Goal: Task Accomplishment & Management: Manage account settings

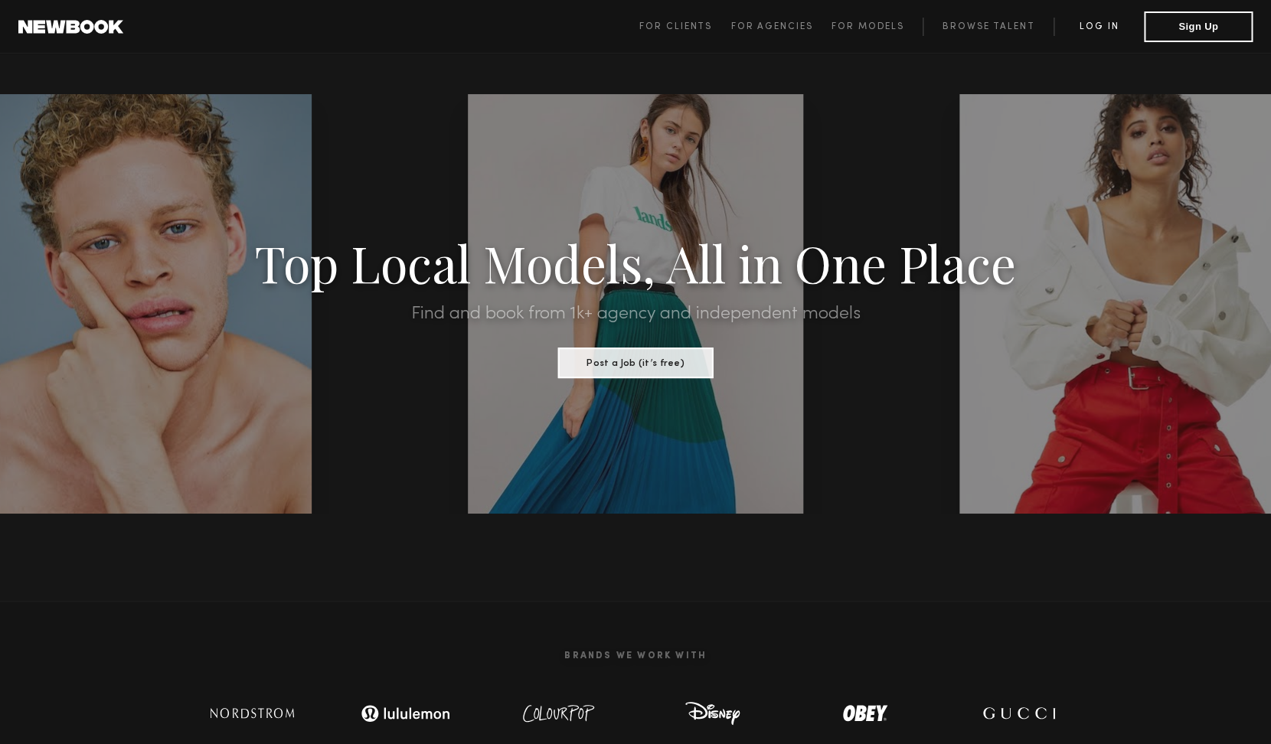
click at [1087, 24] on link "Log in" at bounding box center [1098, 27] width 90 height 18
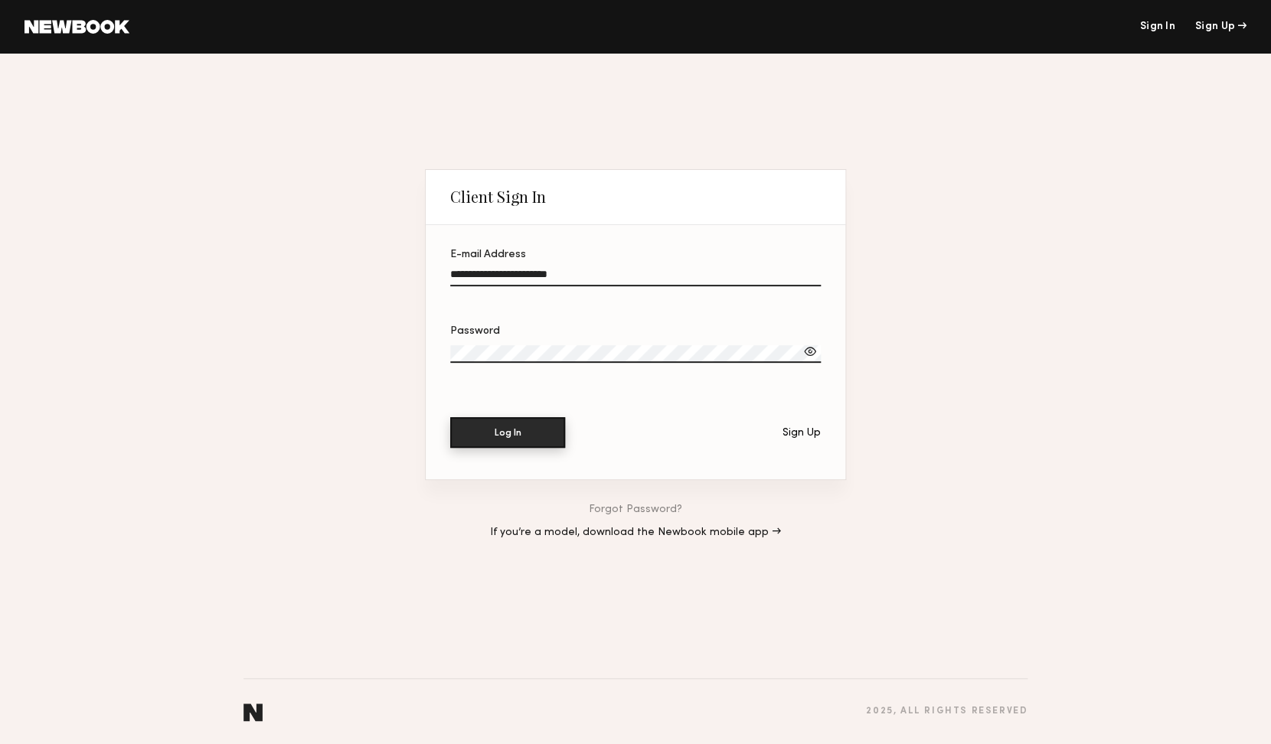
click at [547, 425] on button "Log In" at bounding box center [507, 432] width 115 height 31
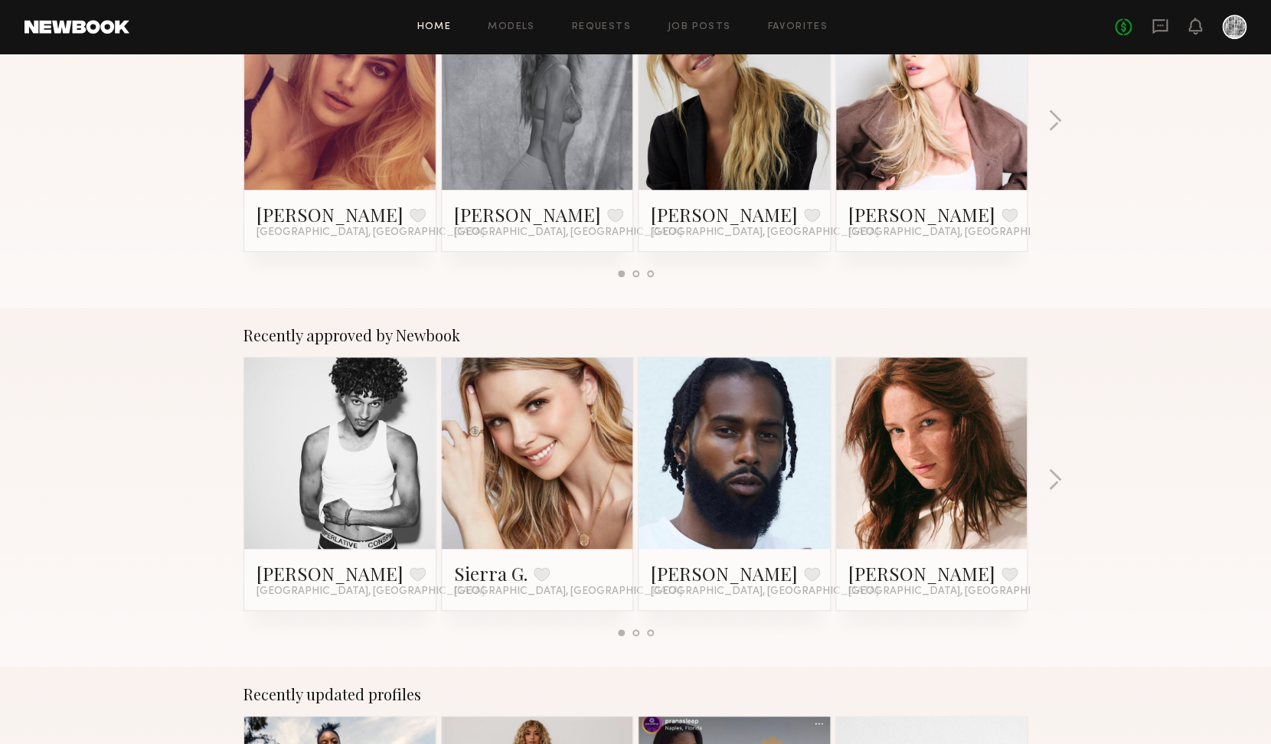
scroll to position [413, 0]
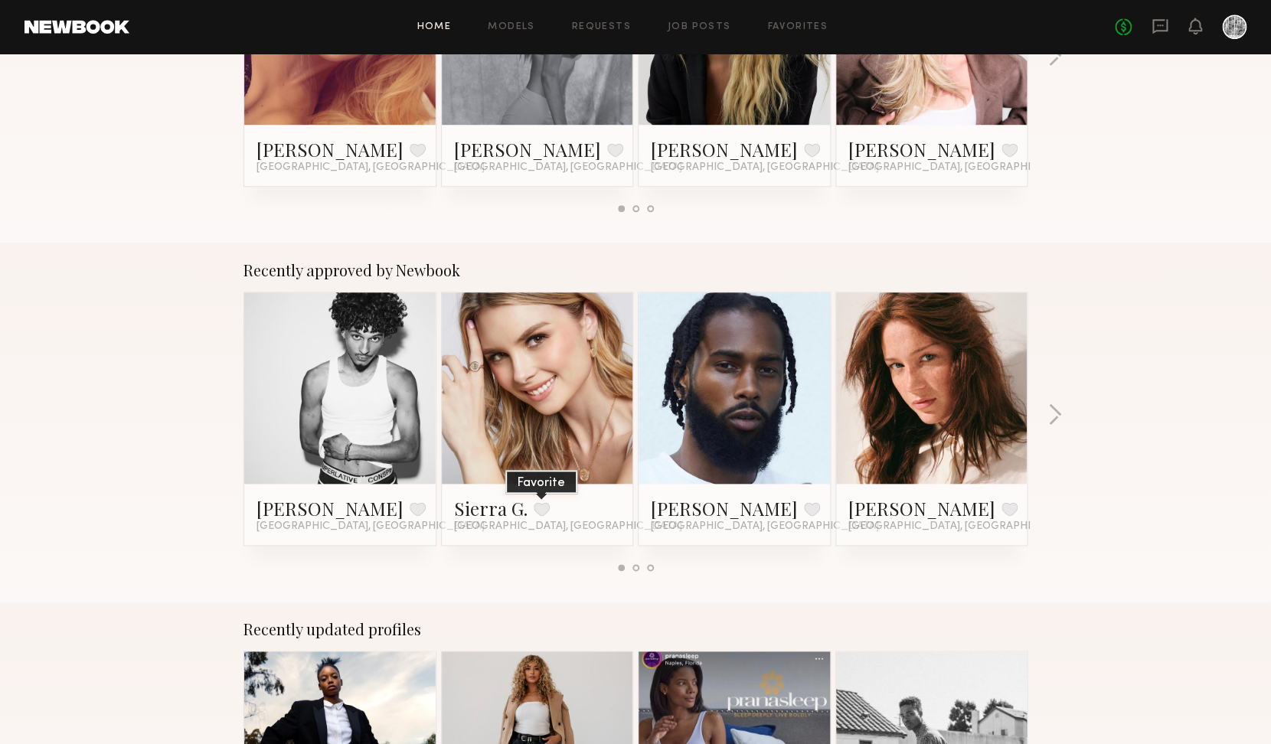
click at [543, 510] on button at bounding box center [542, 509] width 16 height 14
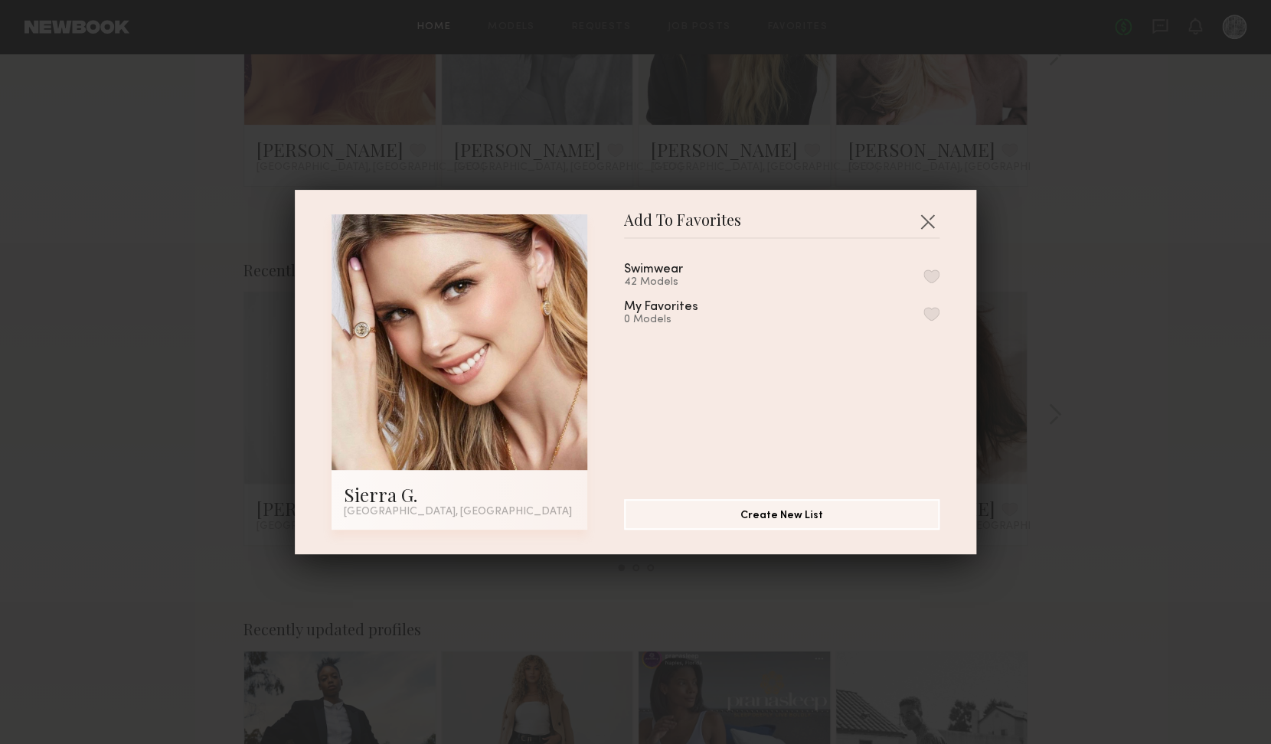
click at [937, 276] on button "button" at bounding box center [931, 276] width 16 height 14
click at [926, 222] on button "button" at bounding box center [927, 221] width 24 height 24
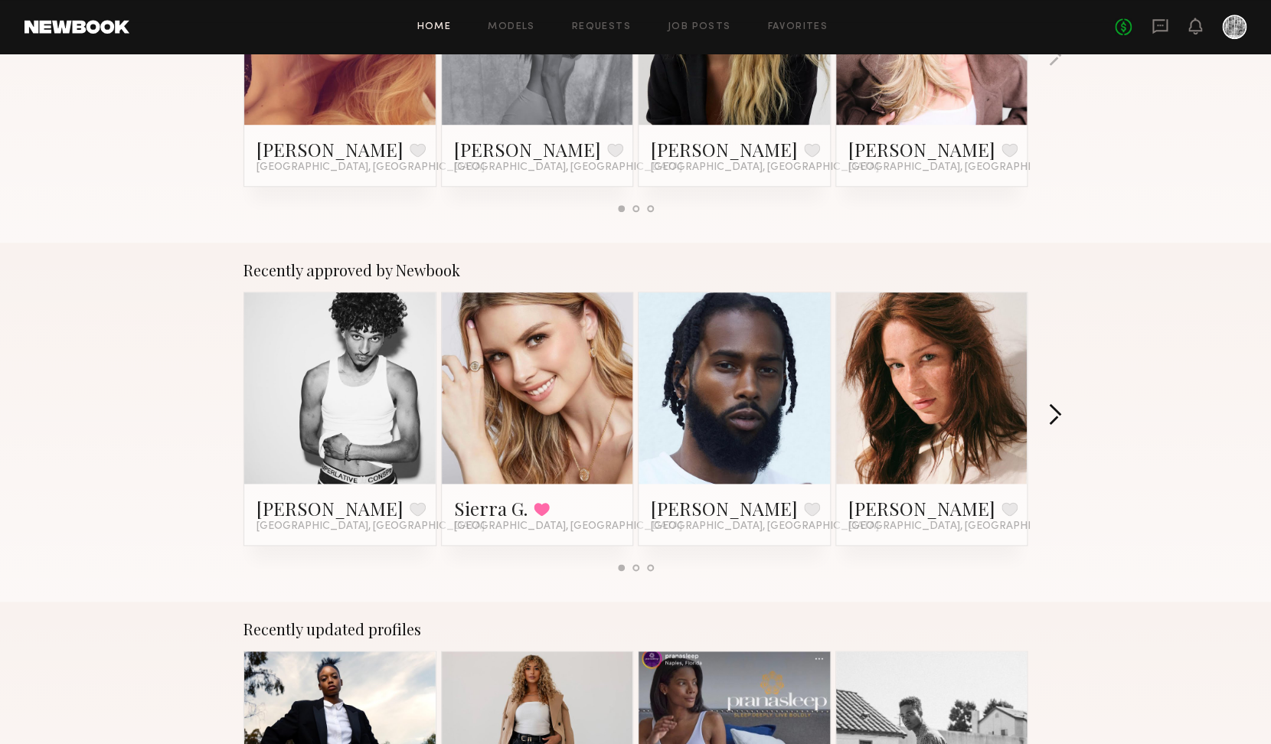
click at [1053, 409] on button "button" at bounding box center [1054, 415] width 15 height 25
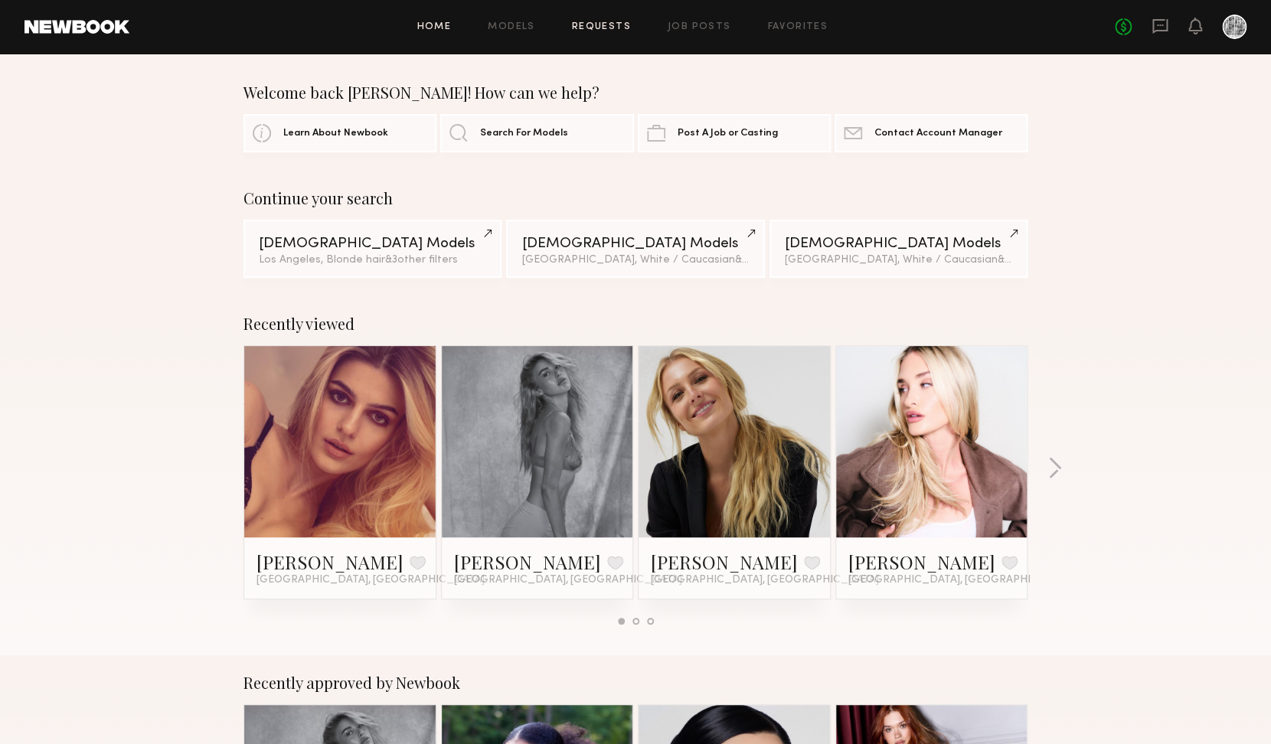
scroll to position [0, 0]
click at [681, 28] on link "Job Posts" at bounding box center [699, 27] width 64 height 10
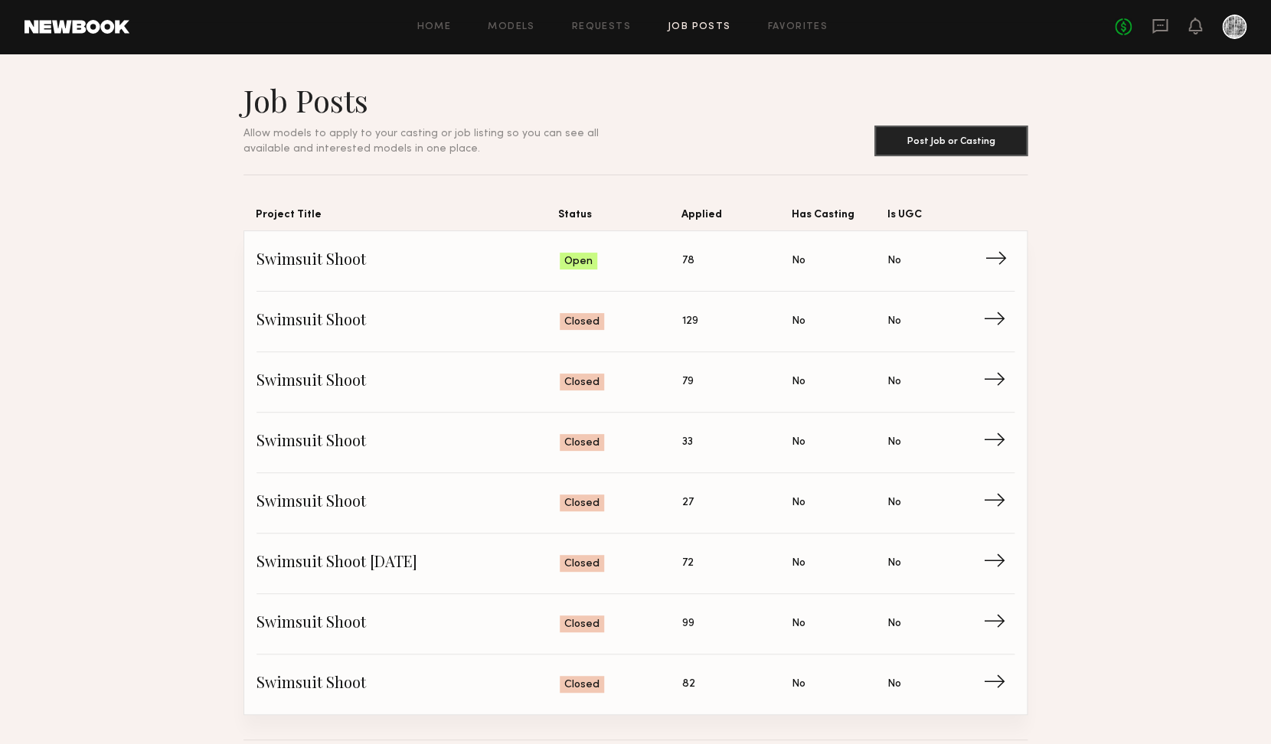
click at [782, 250] on span "Applied: 78" at bounding box center [736, 261] width 109 height 23
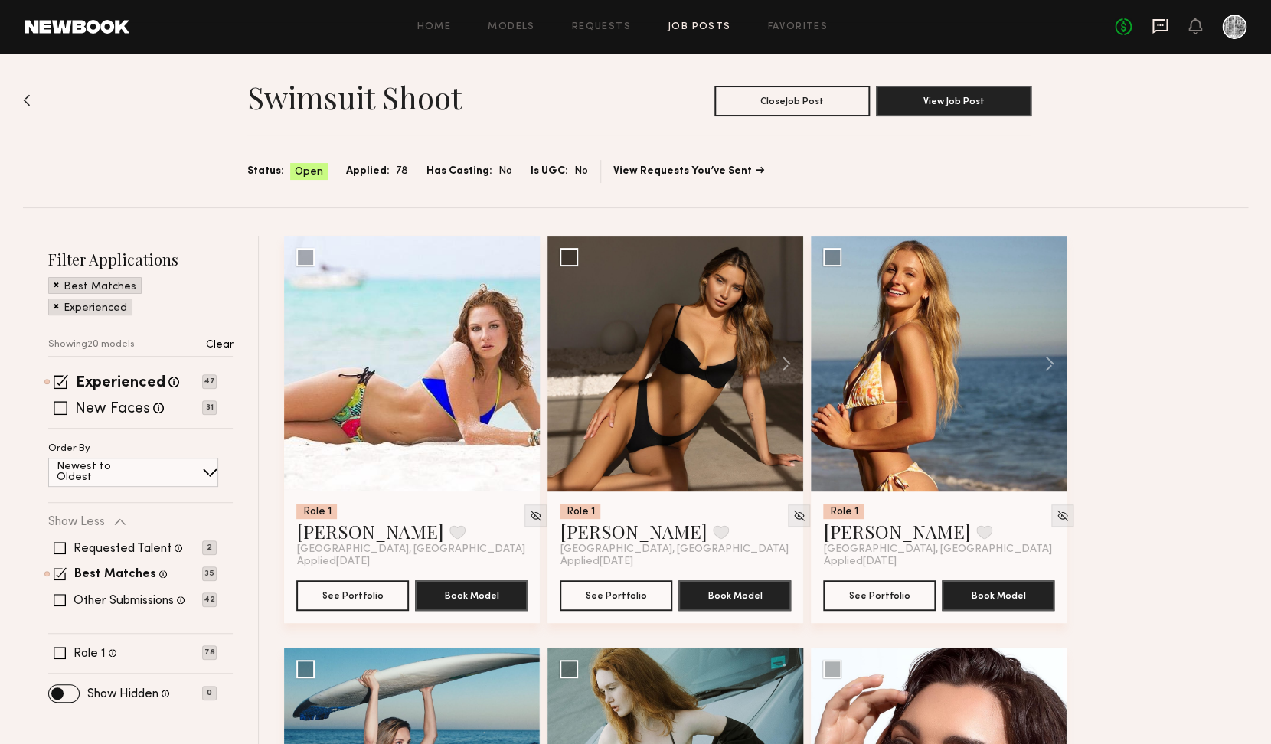
scroll to position [5, 0]
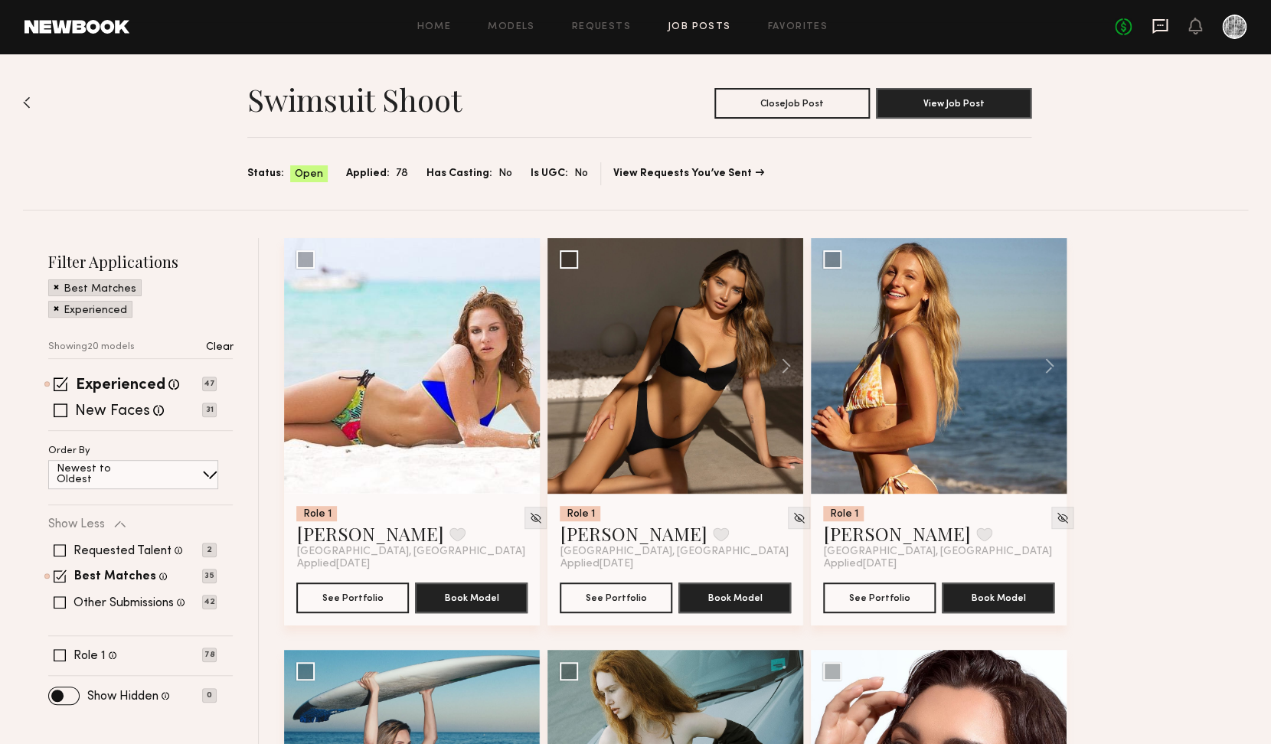
click at [1156, 22] on icon at bounding box center [1159, 26] width 17 height 17
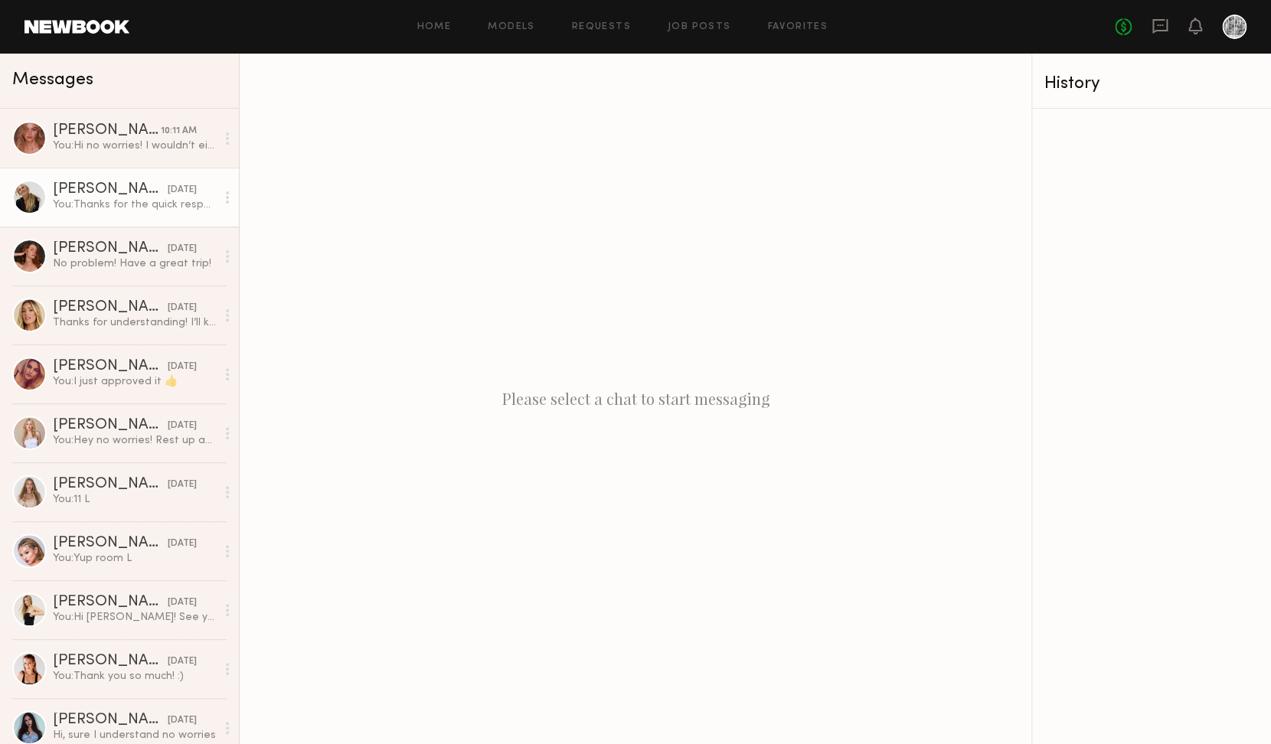
click at [72, 197] on div "Allison V." at bounding box center [110, 189] width 115 height 15
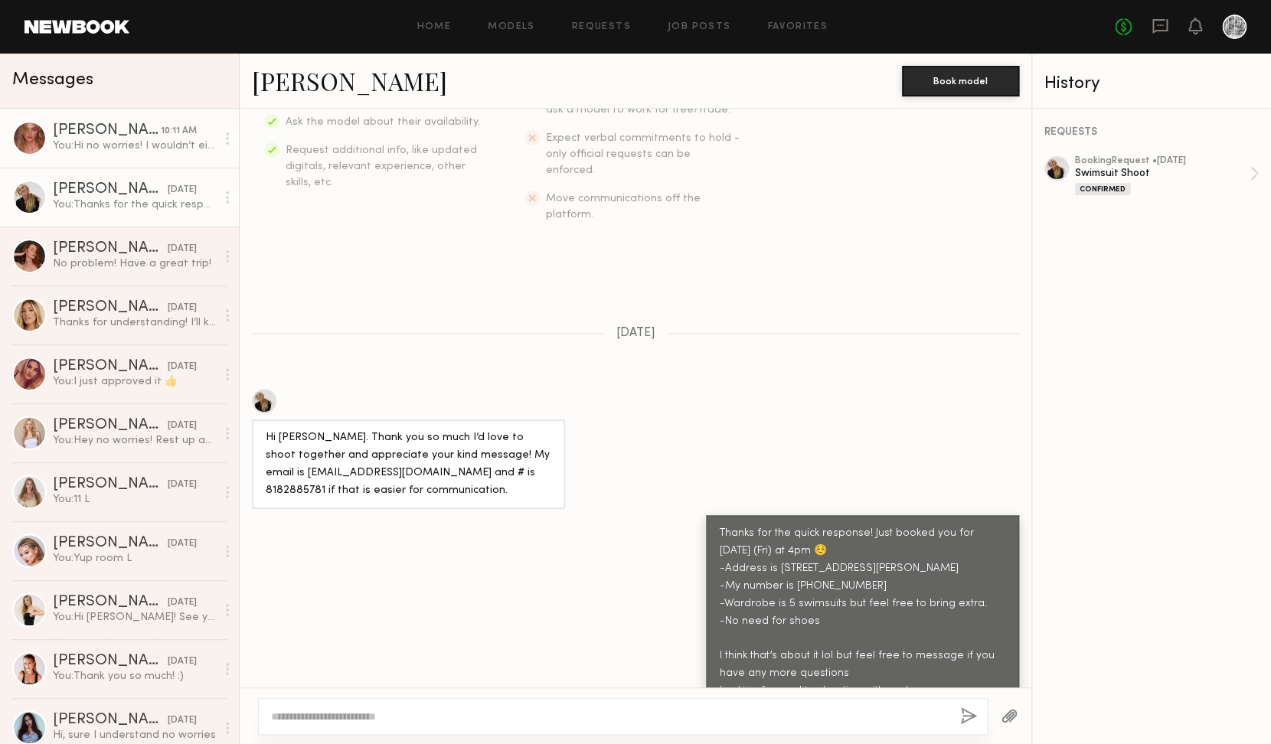
click at [114, 141] on div "You: Hi no worries! I wouldn’t either lol but nice talking to you and hopefully…" at bounding box center [134, 146] width 163 height 15
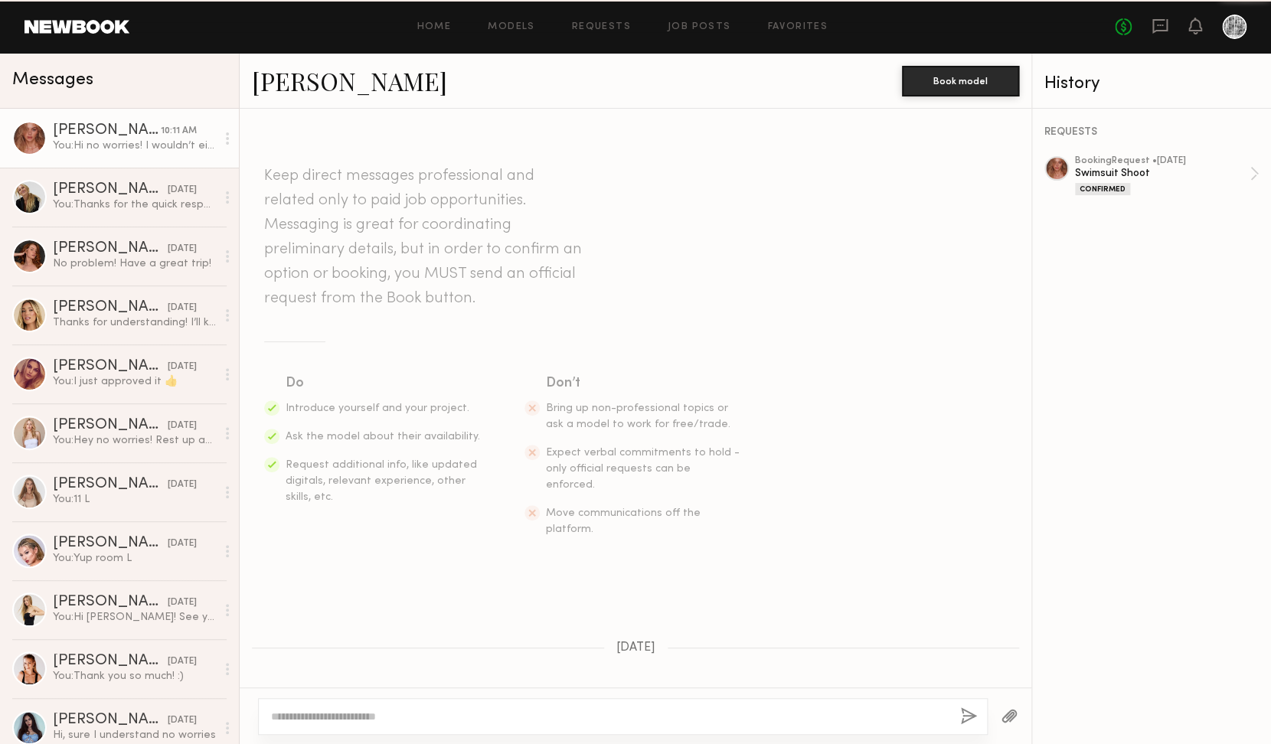
scroll to position [470, 0]
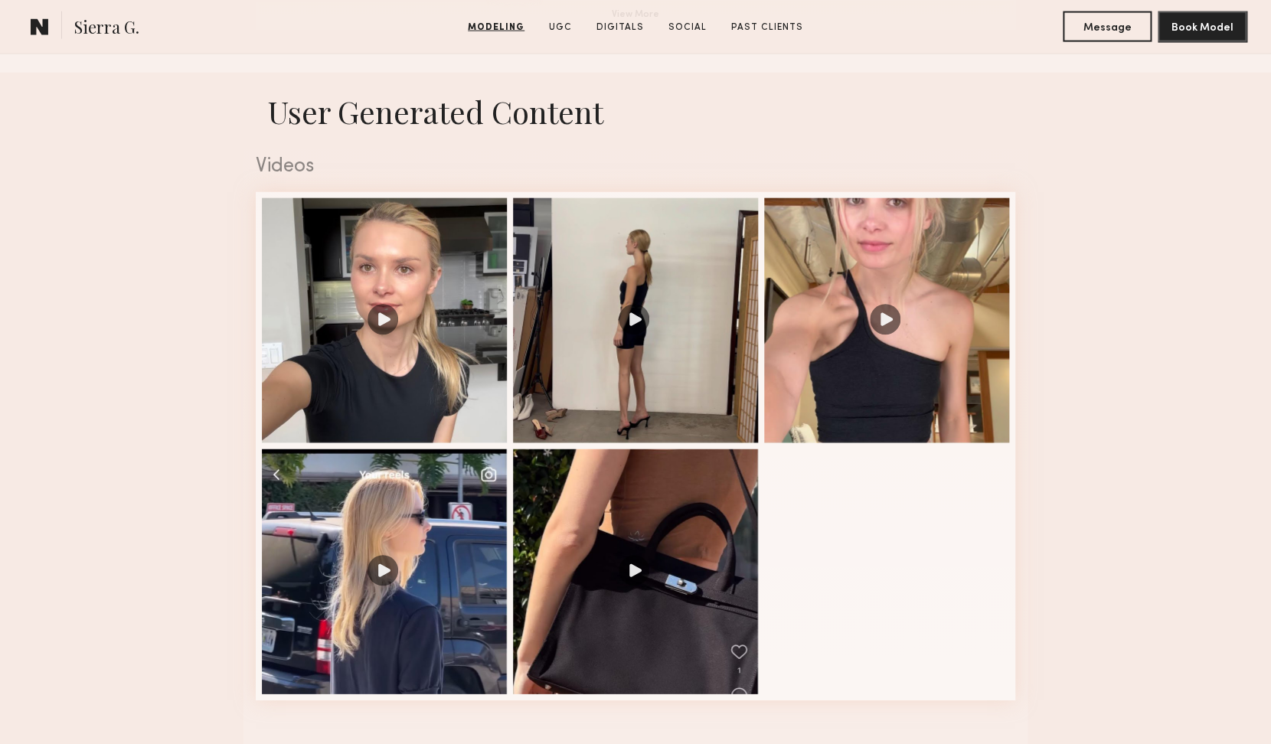
scroll to position [1472, 0]
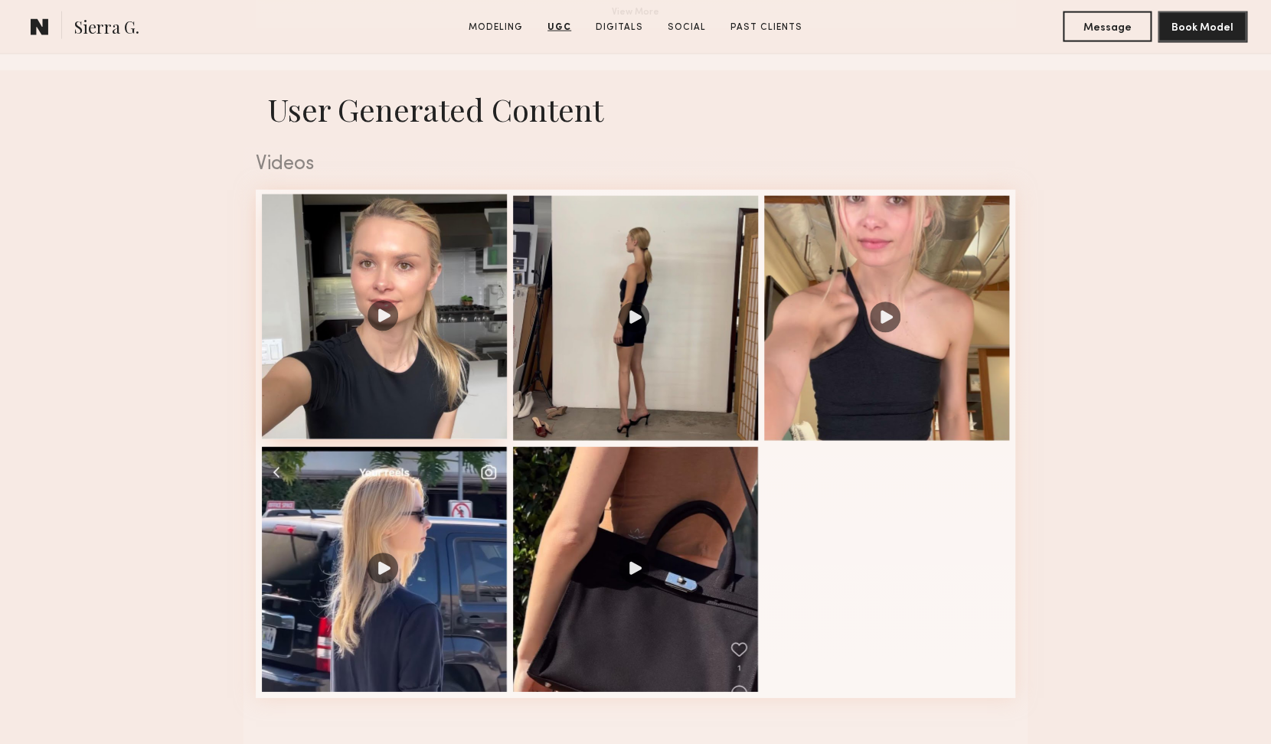
click at [403, 286] on div at bounding box center [384, 316] width 245 height 245
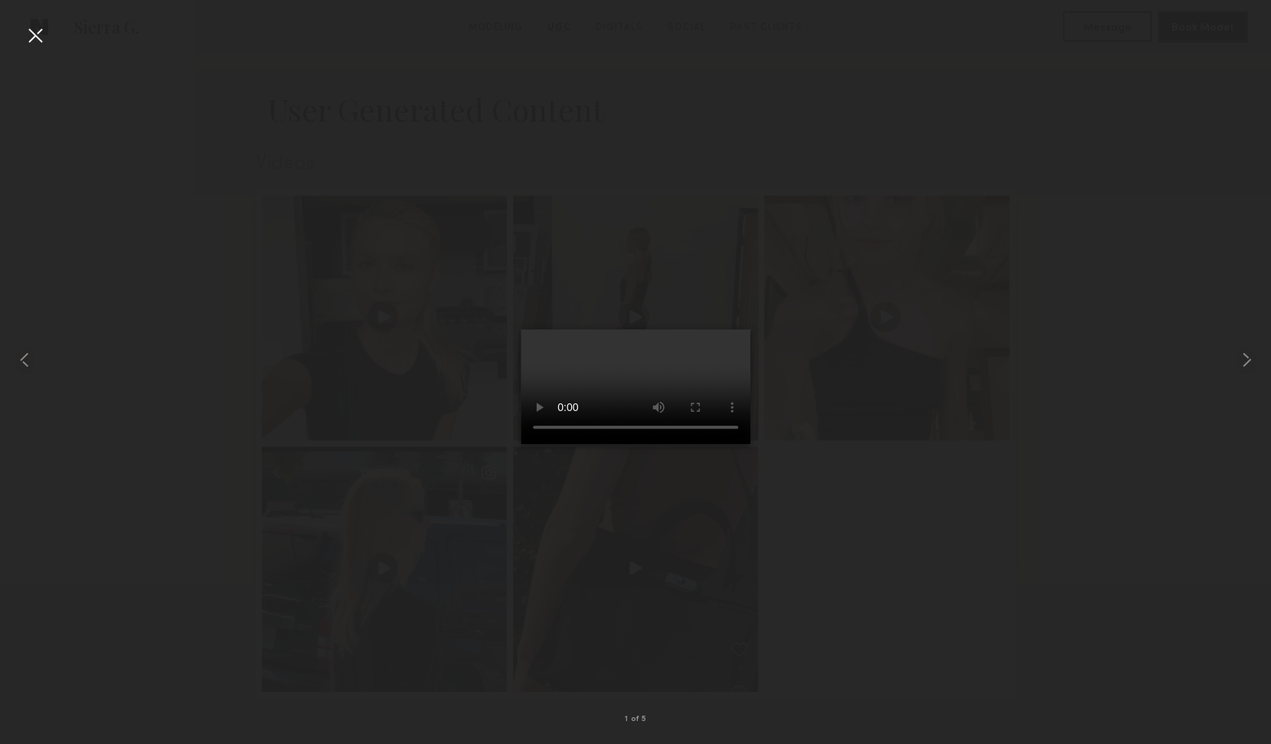
click at [44, 34] on div at bounding box center [35, 35] width 24 height 24
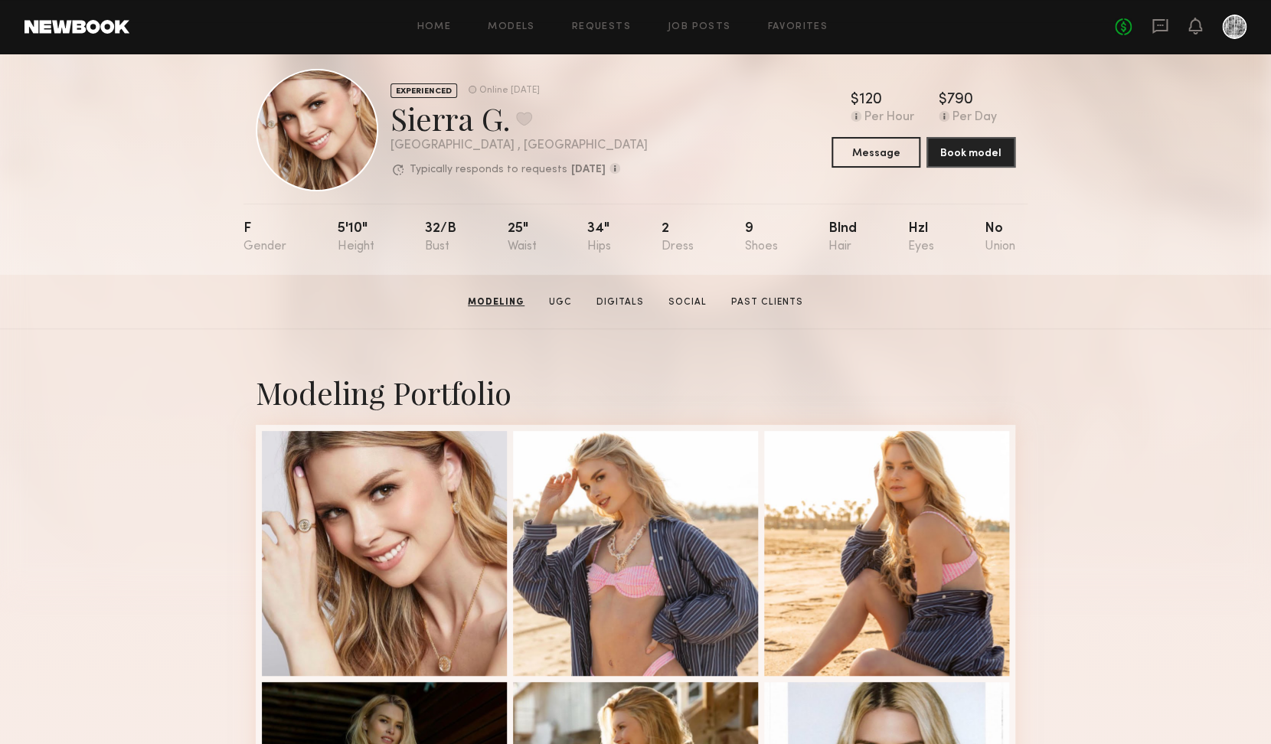
scroll to position [0, 0]
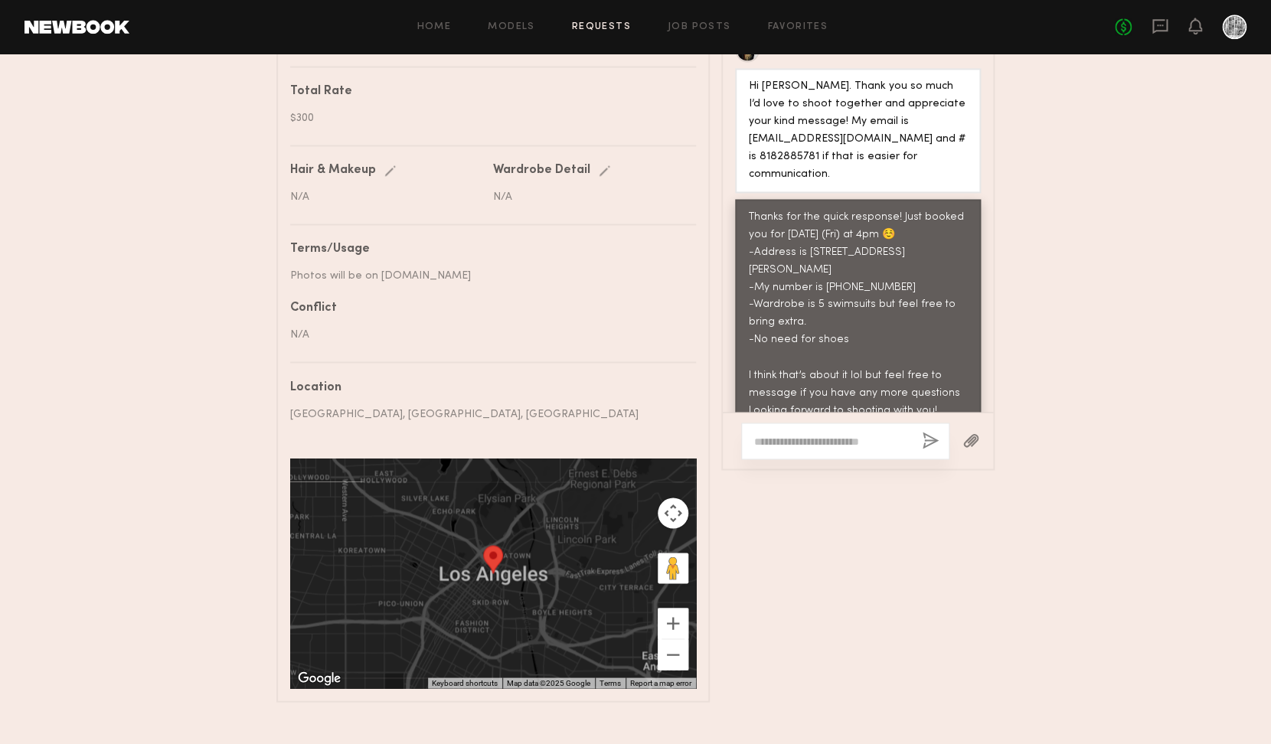
scroll to position [937, 0]
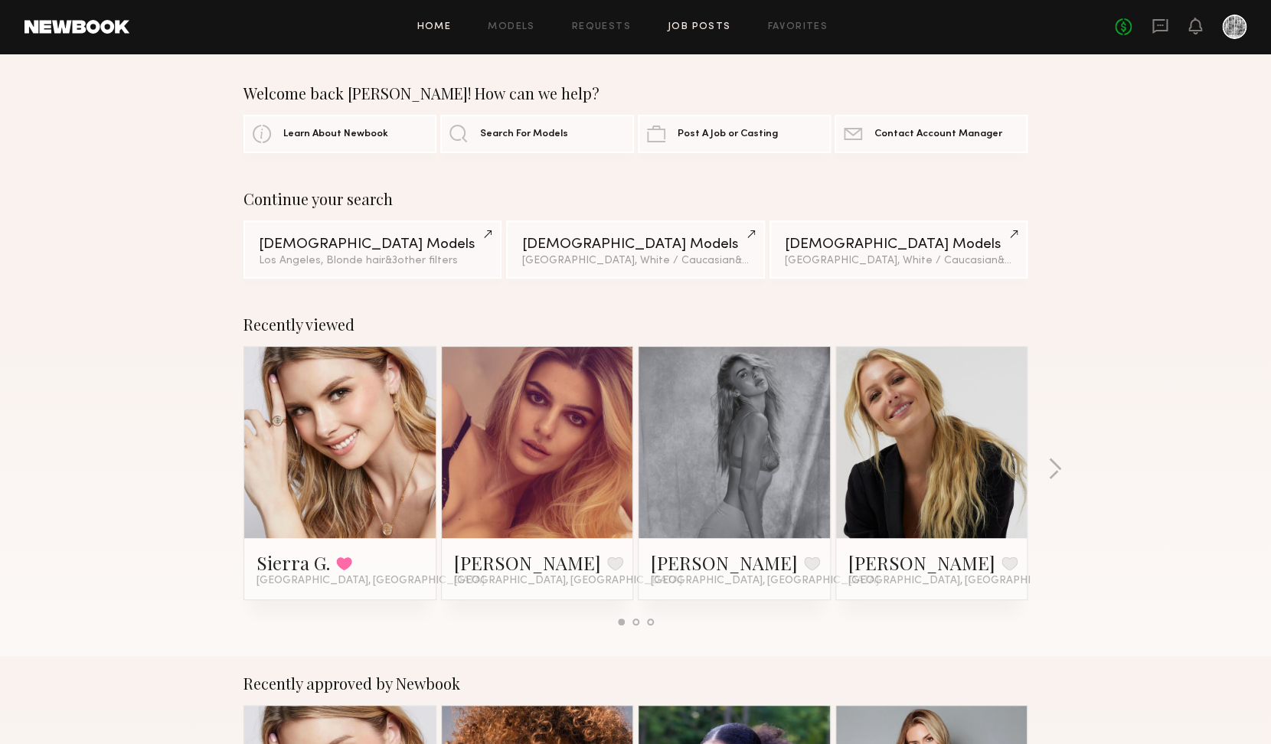
click at [690, 28] on link "Job Posts" at bounding box center [699, 27] width 64 height 10
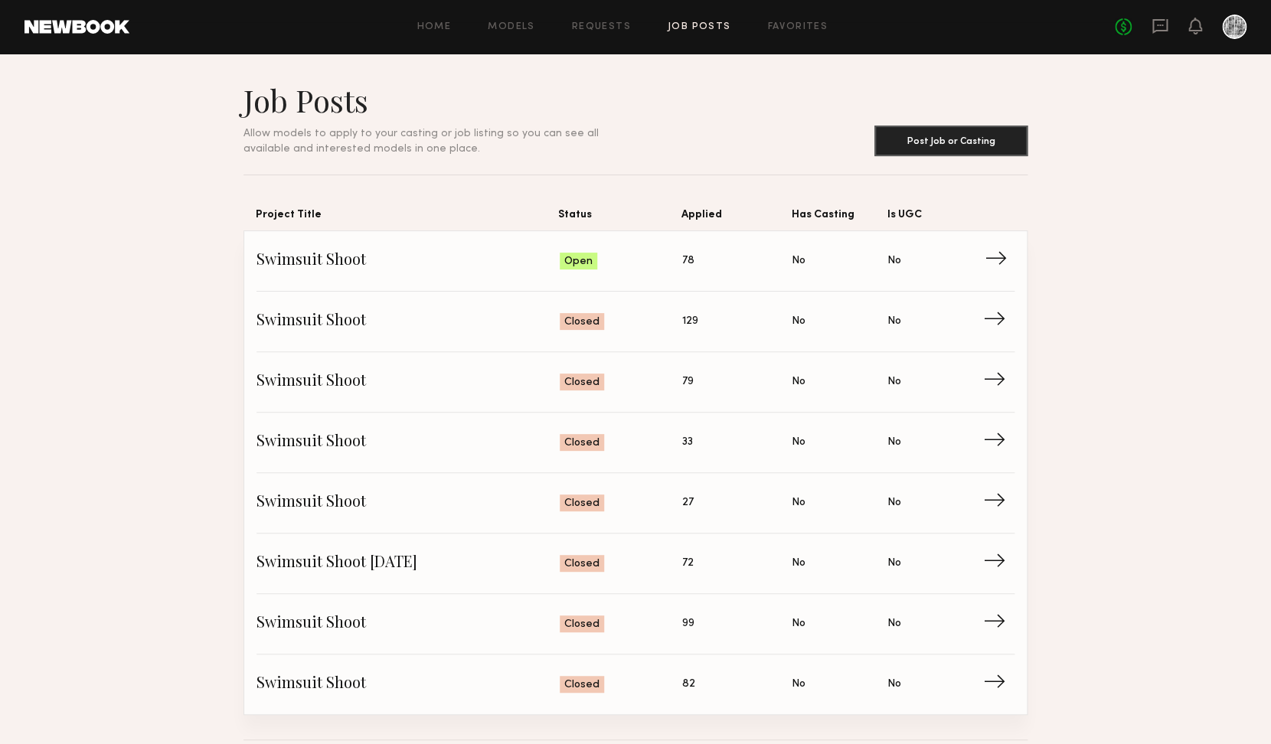
click at [747, 238] on link "Swimsuit Shoot Status: Open Applied: 78 Has Casting: No Is UGC: No →" at bounding box center [635, 261] width 758 height 60
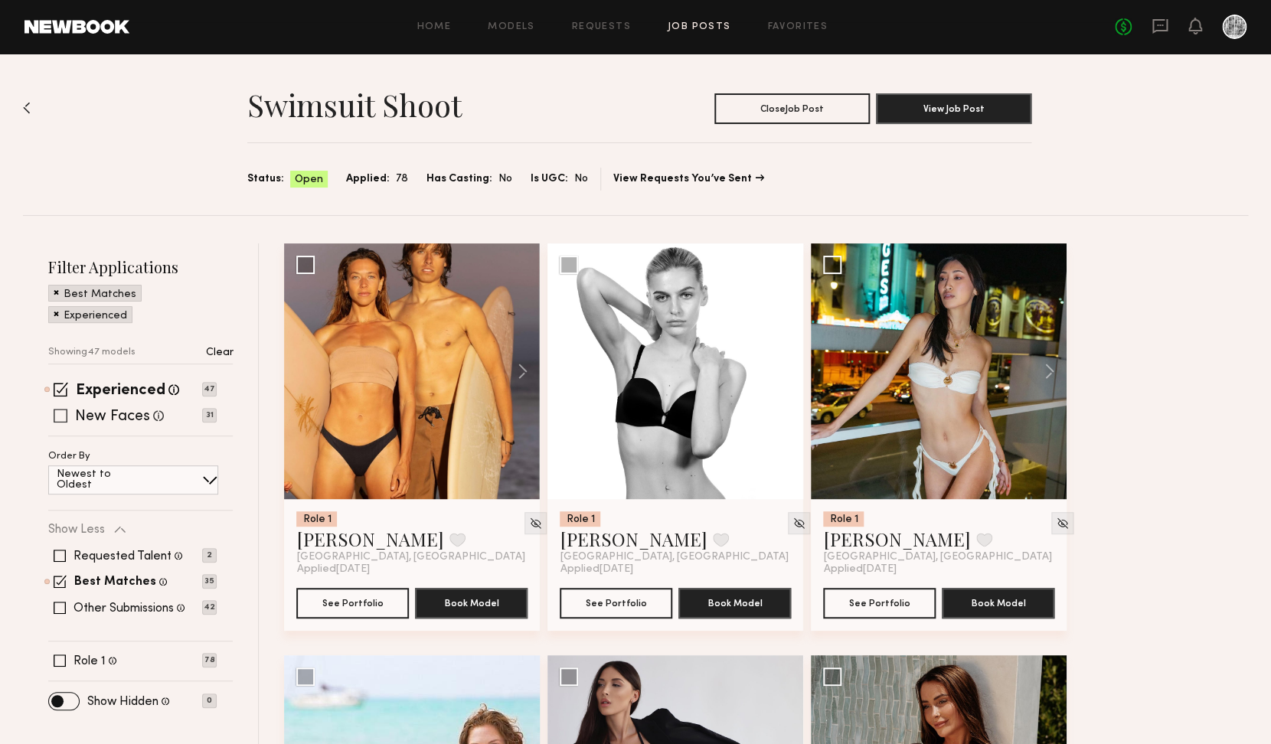
click at [138, 416] on label "New Faces" at bounding box center [112, 417] width 75 height 15
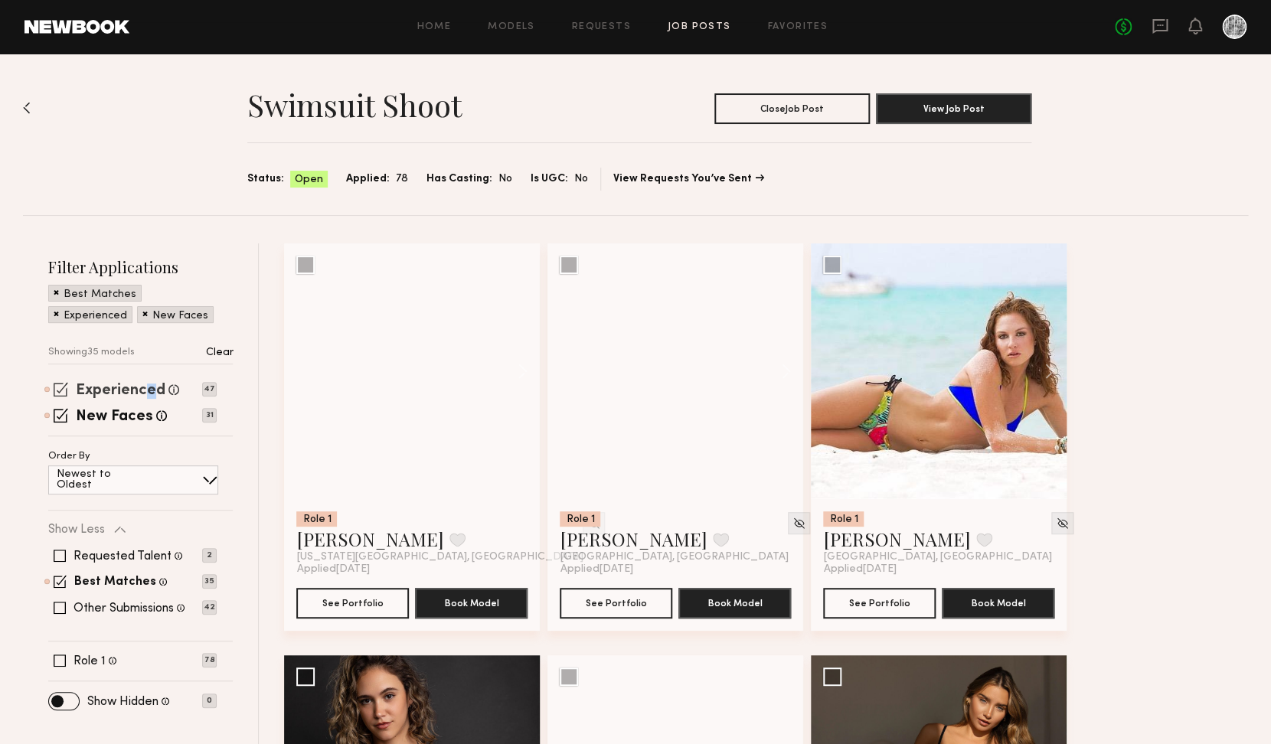
click at [149, 393] on label "Experienced" at bounding box center [121, 390] width 90 height 15
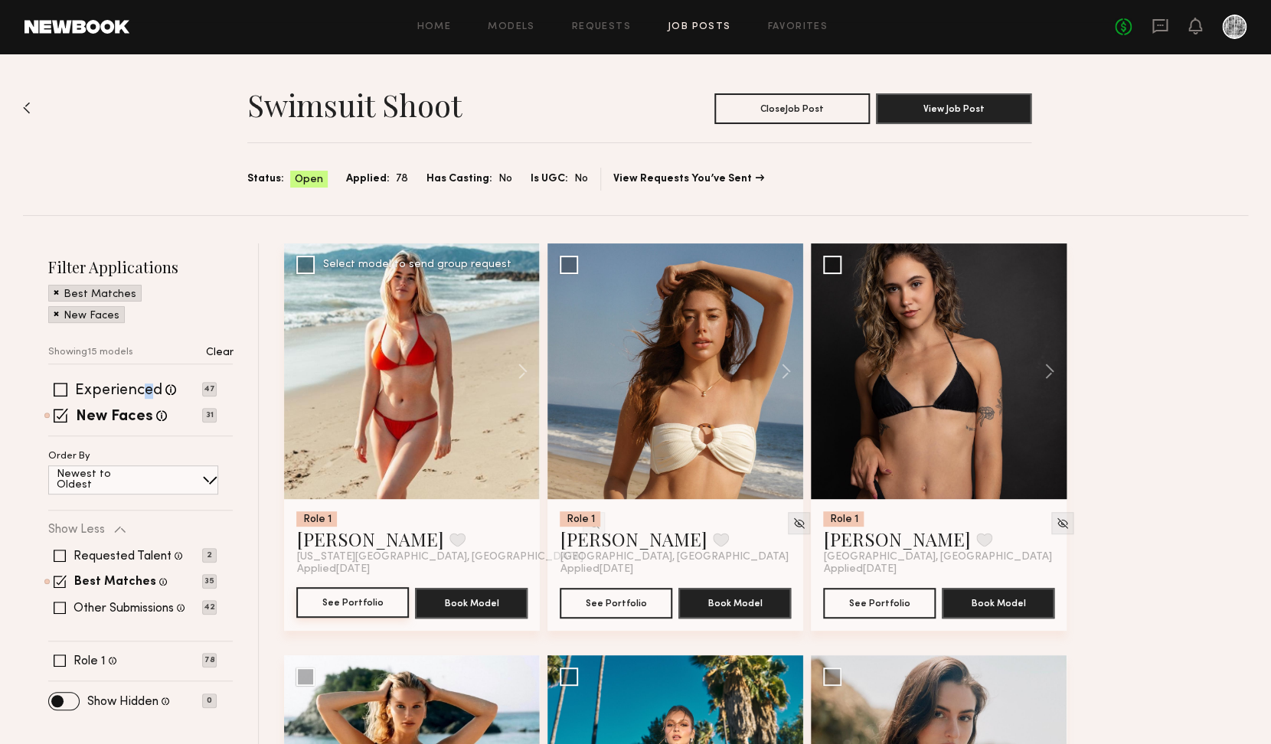
click at [383, 606] on button "See Portfolio" at bounding box center [352, 602] width 113 height 31
click at [104, 383] on label "Experienced" at bounding box center [118, 390] width 87 height 15
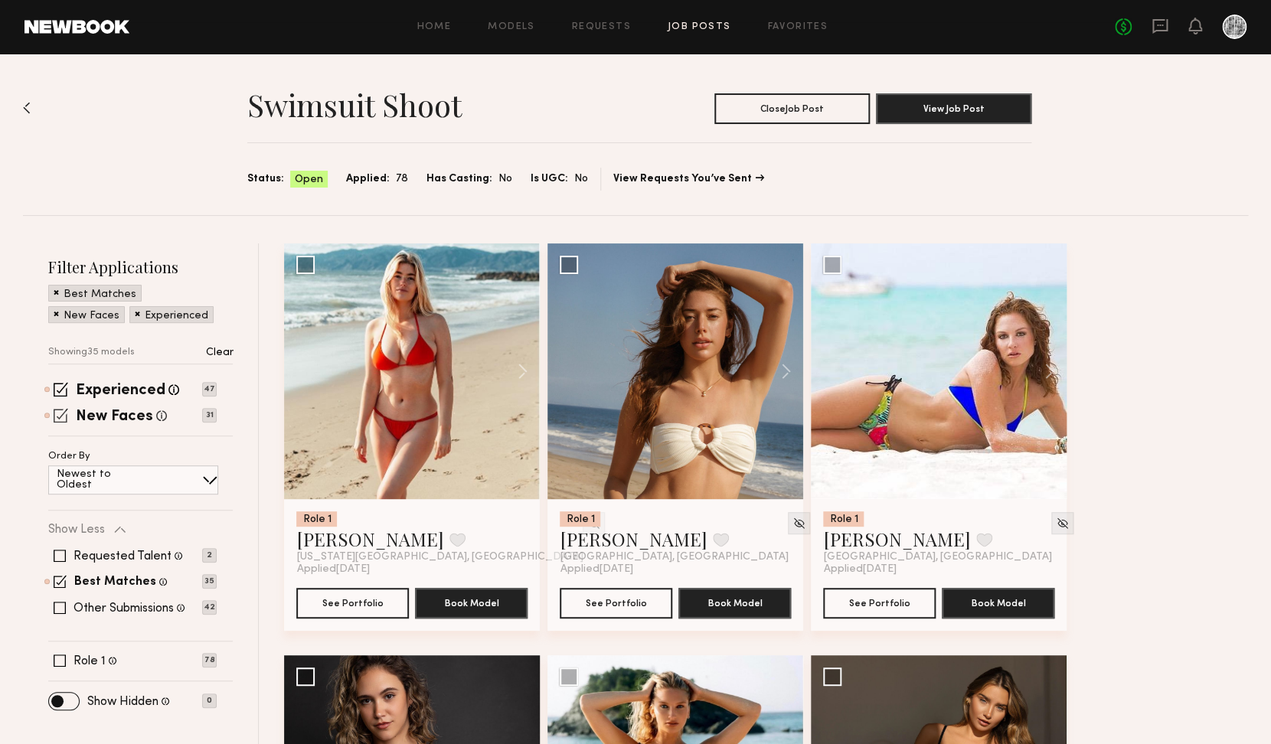
click at [69, 417] on div "New Faces Talent we've deemed to be in the early stages of their professional c…" at bounding box center [132, 416] width 168 height 12
click at [60, 415] on span at bounding box center [61, 415] width 15 height 15
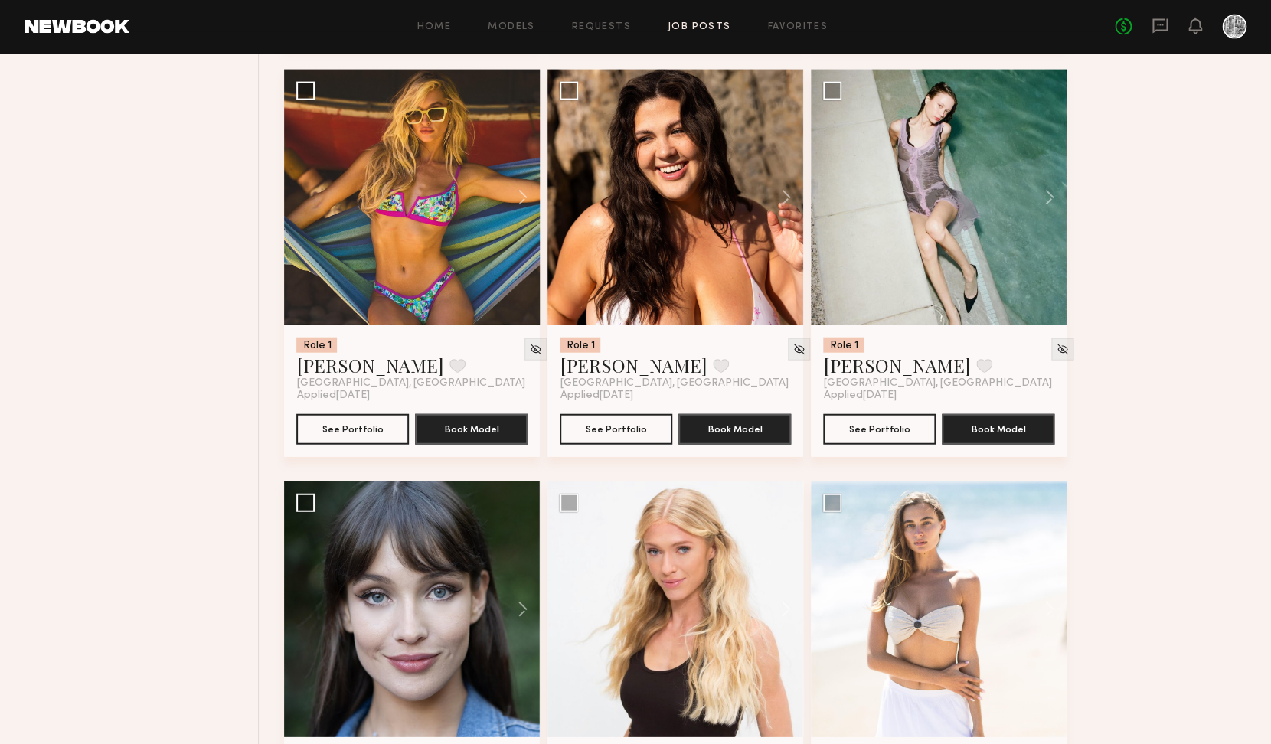
scroll to position [1406, 0]
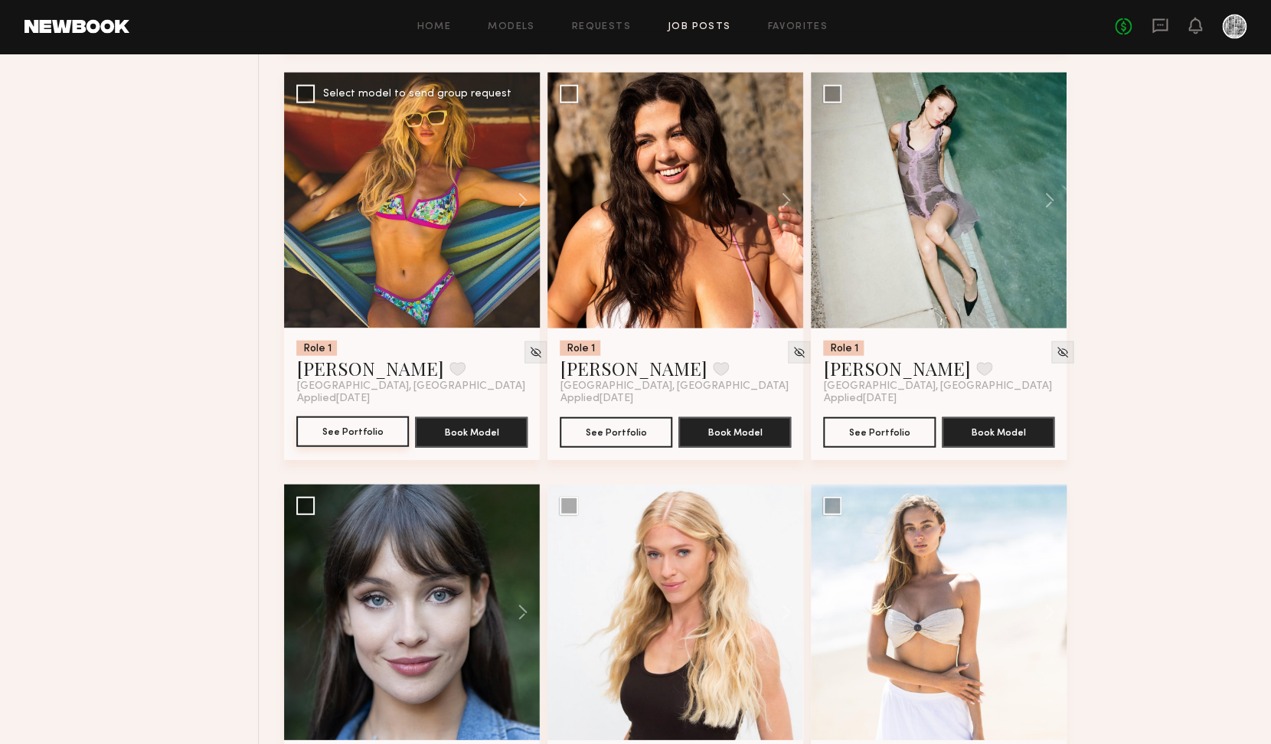
click at [352, 436] on button "See Portfolio" at bounding box center [352, 431] width 113 height 31
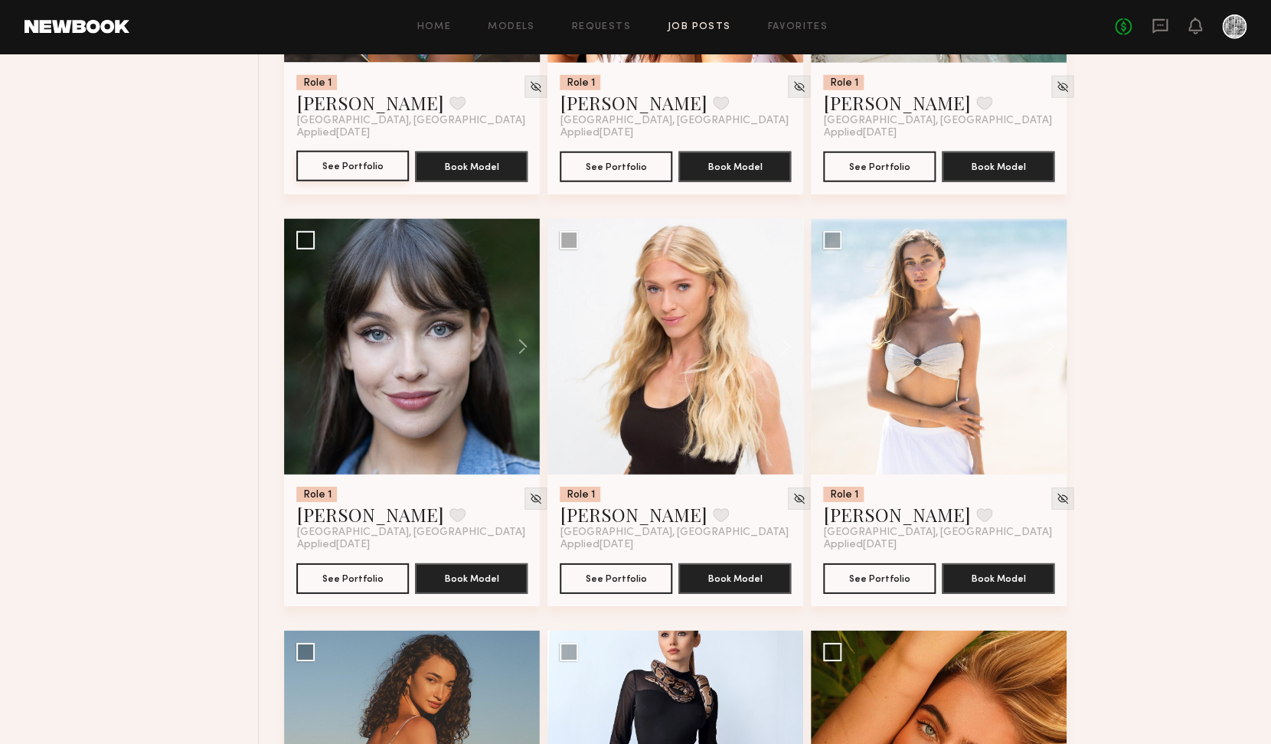
scroll to position [2226, 0]
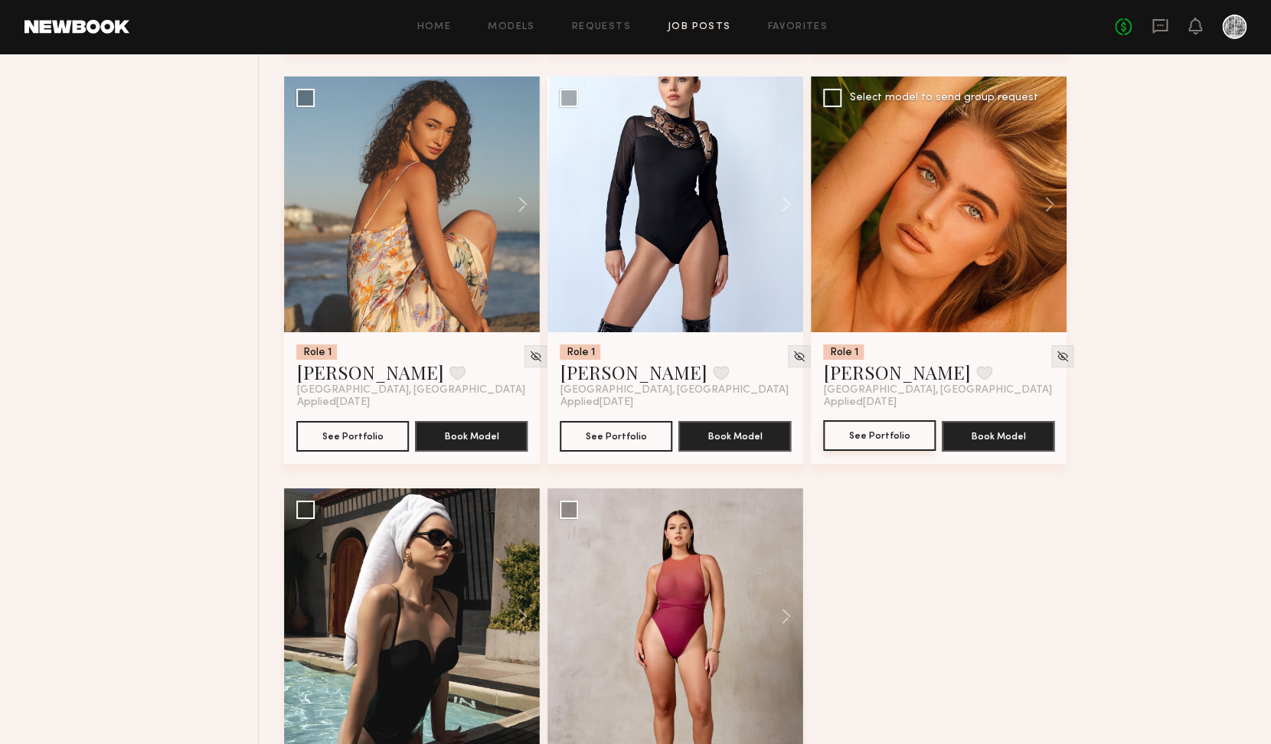
click at [878, 449] on button "See Portfolio" at bounding box center [879, 435] width 113 height 31
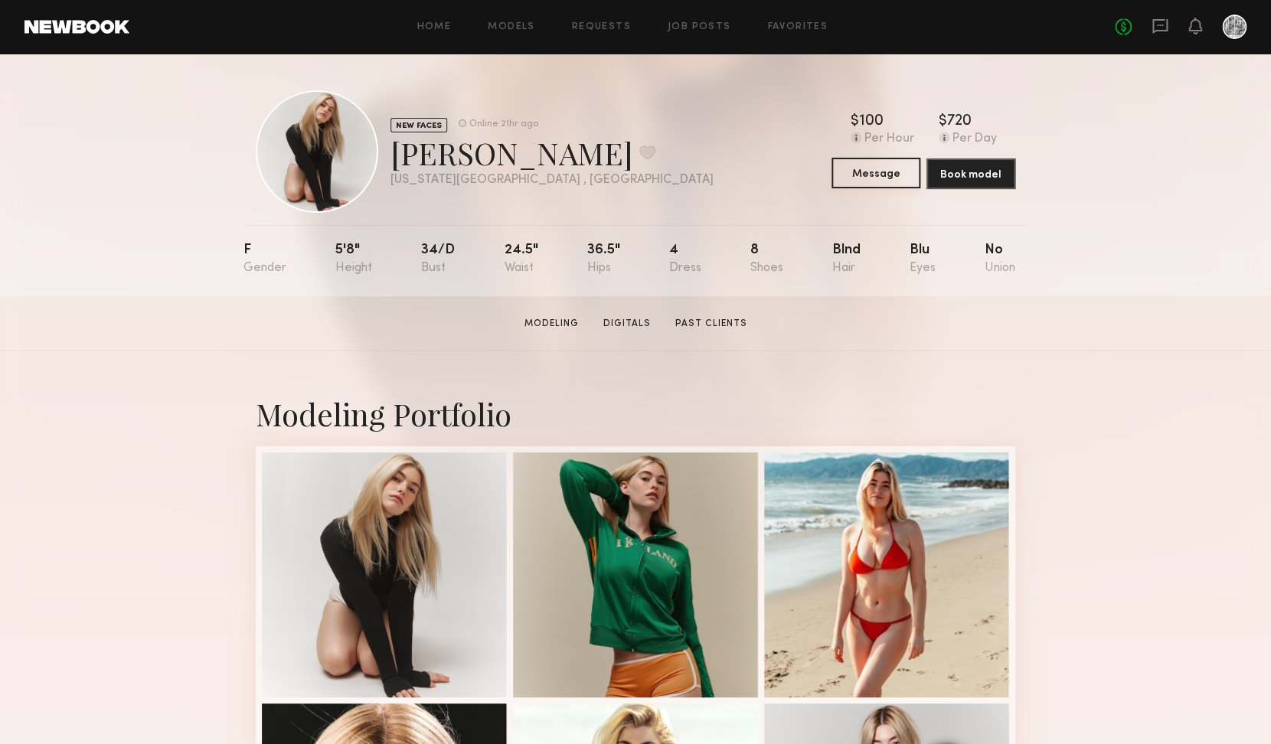
click at [886, 175] on button "Message" at bounding box center [875, 173] width 89 height 31
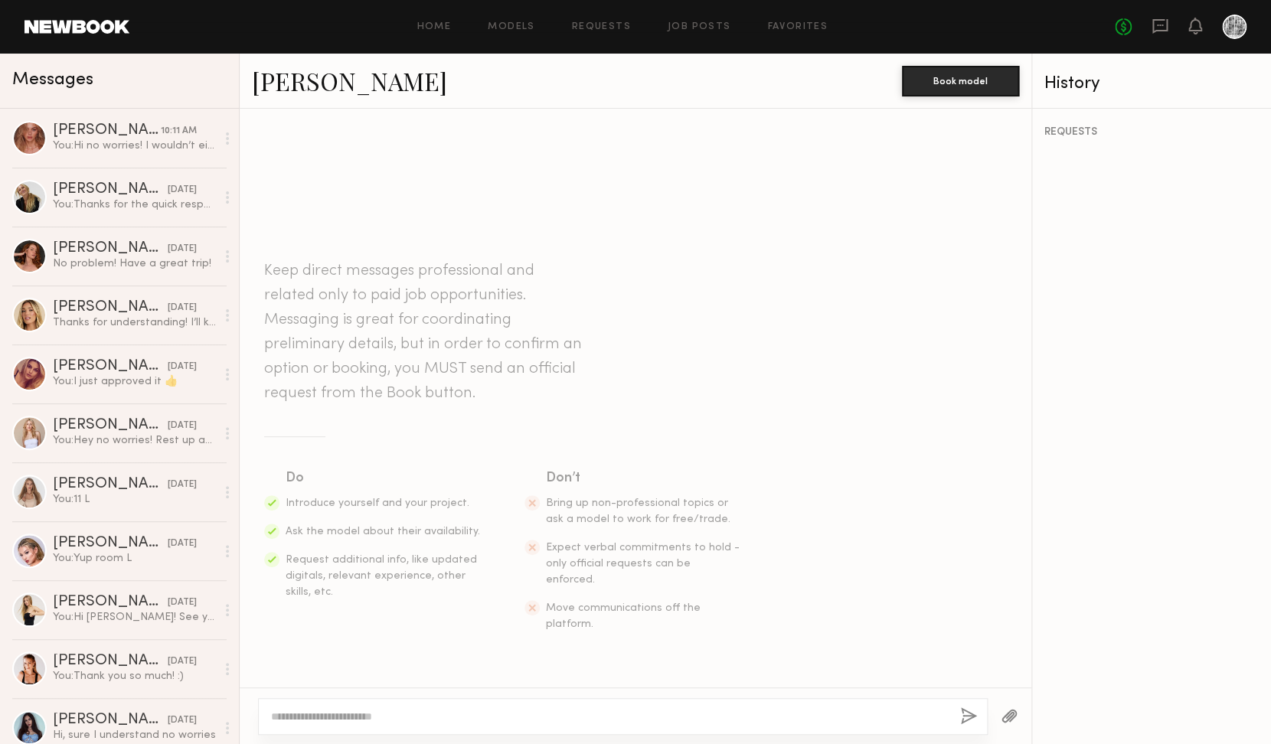
click at [726, 700] on div at bounding box center [622, 716] width 729 height 37
click at [721, 714] on textarea at bounding box center [609, 716] width 677 height 15
click at [723, 716] on textarea "**********" at bounding box center [609, 716] width 677 height 15
drag, startPoint x: 721, startPoint y: 718, endPoint x: 805, endPoint y: 716, distance: 84.2
click at [805, 716] on textarea "**********" at bounding box center [609, 716] width 677 height 15
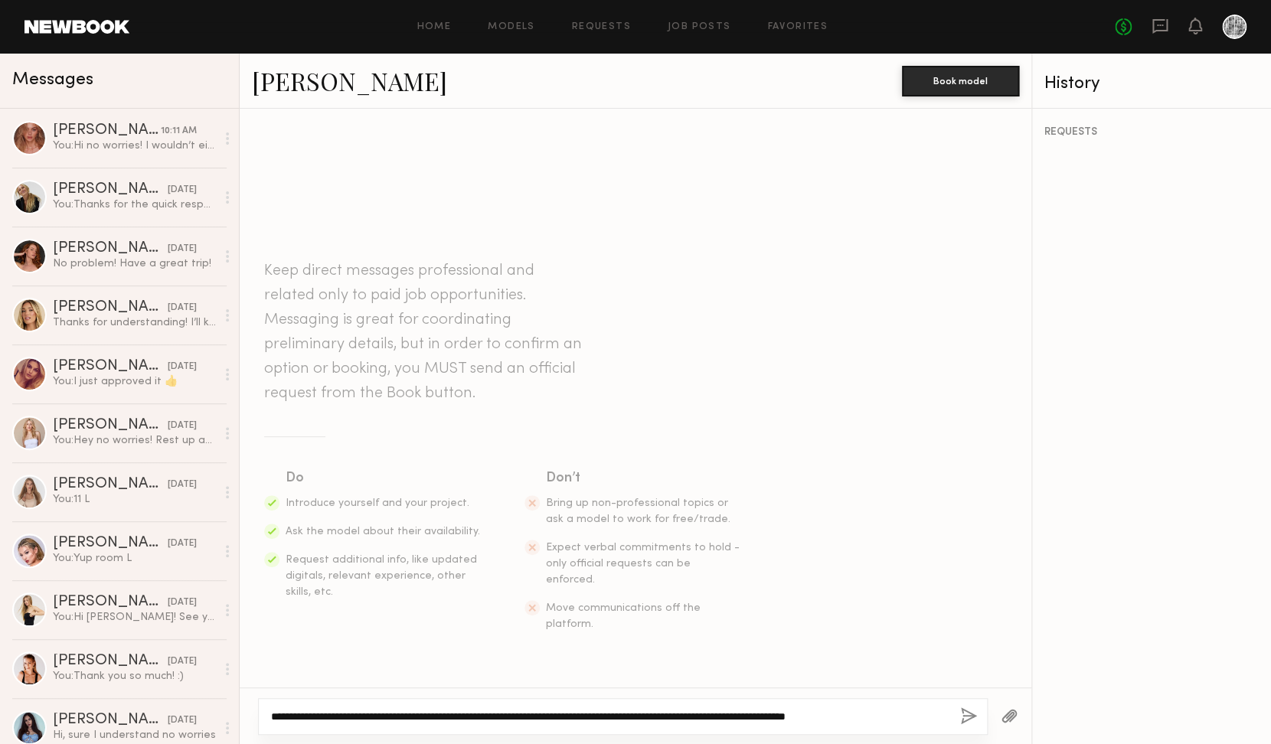
click at [936, 712] on textarea "**********" at bounding box center [609, 716] width 677 height 15
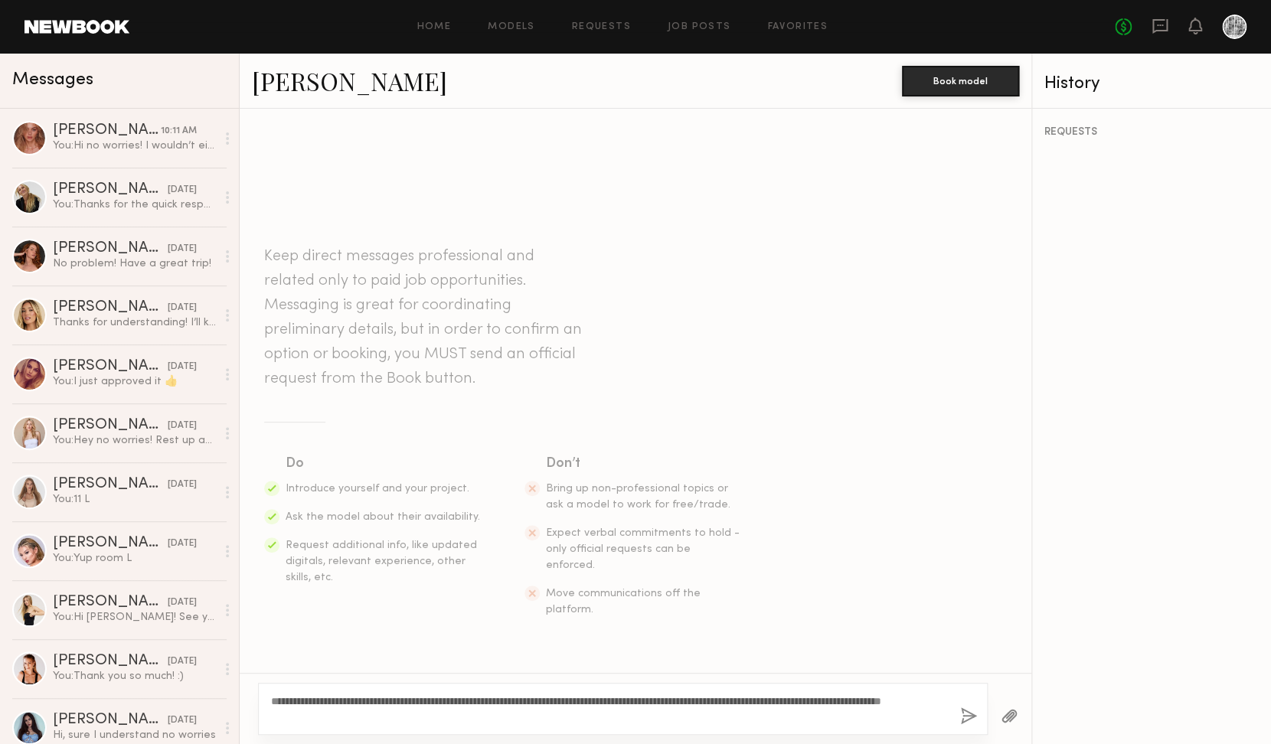
type textarea "**********"
click at [969, 712] on button "button" at bounding box center [968, 716] width 17 height 19
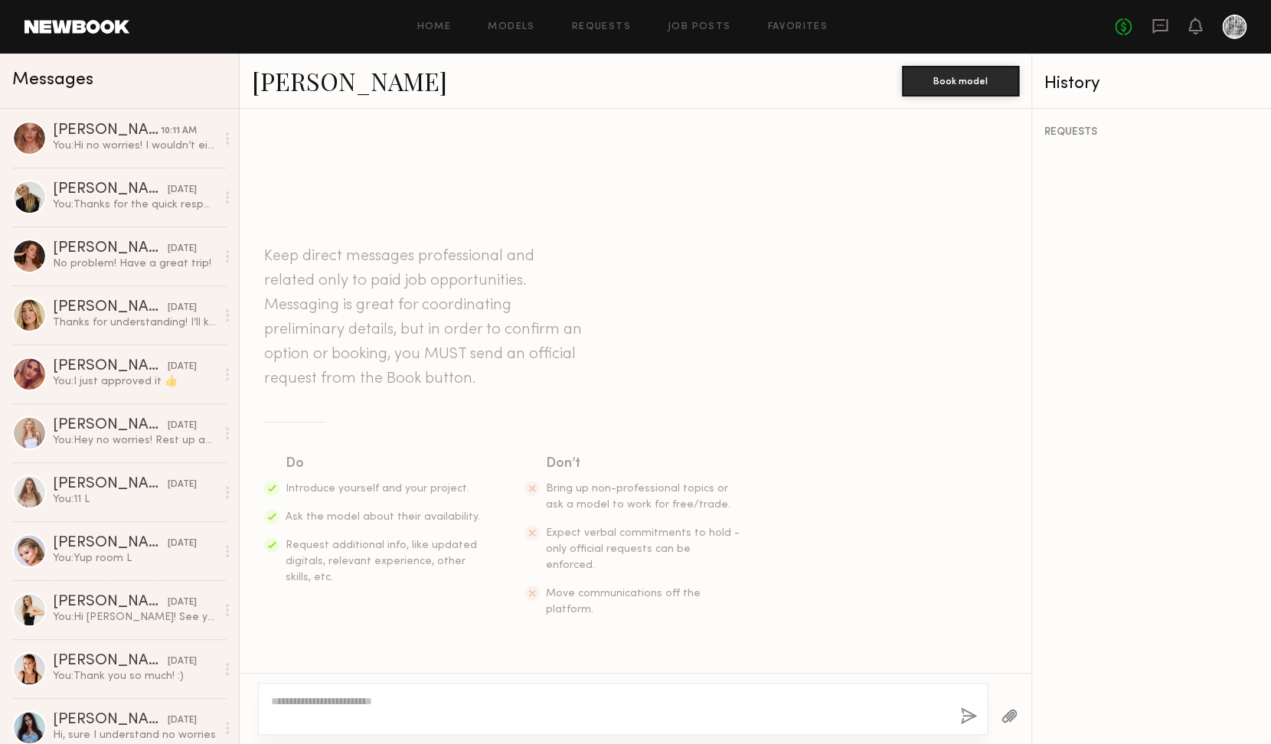
scroll to position [96, 0]
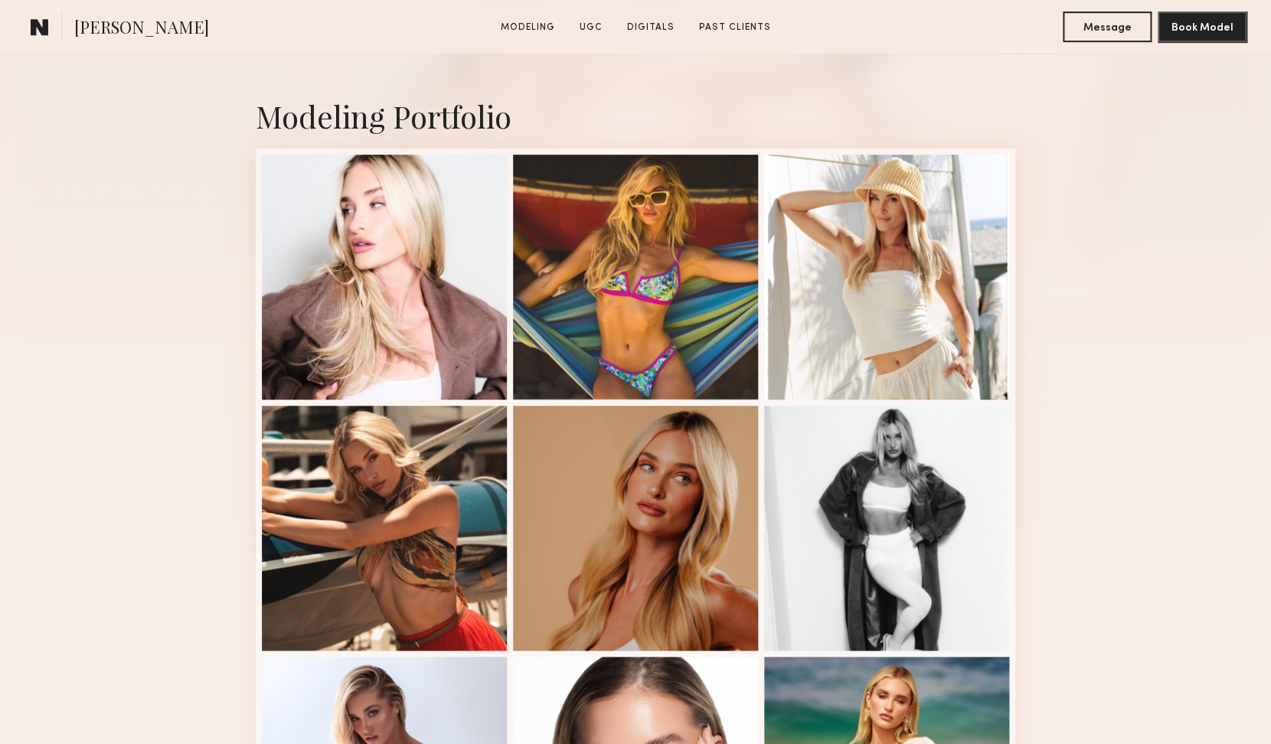
scroll to position [576, 0]
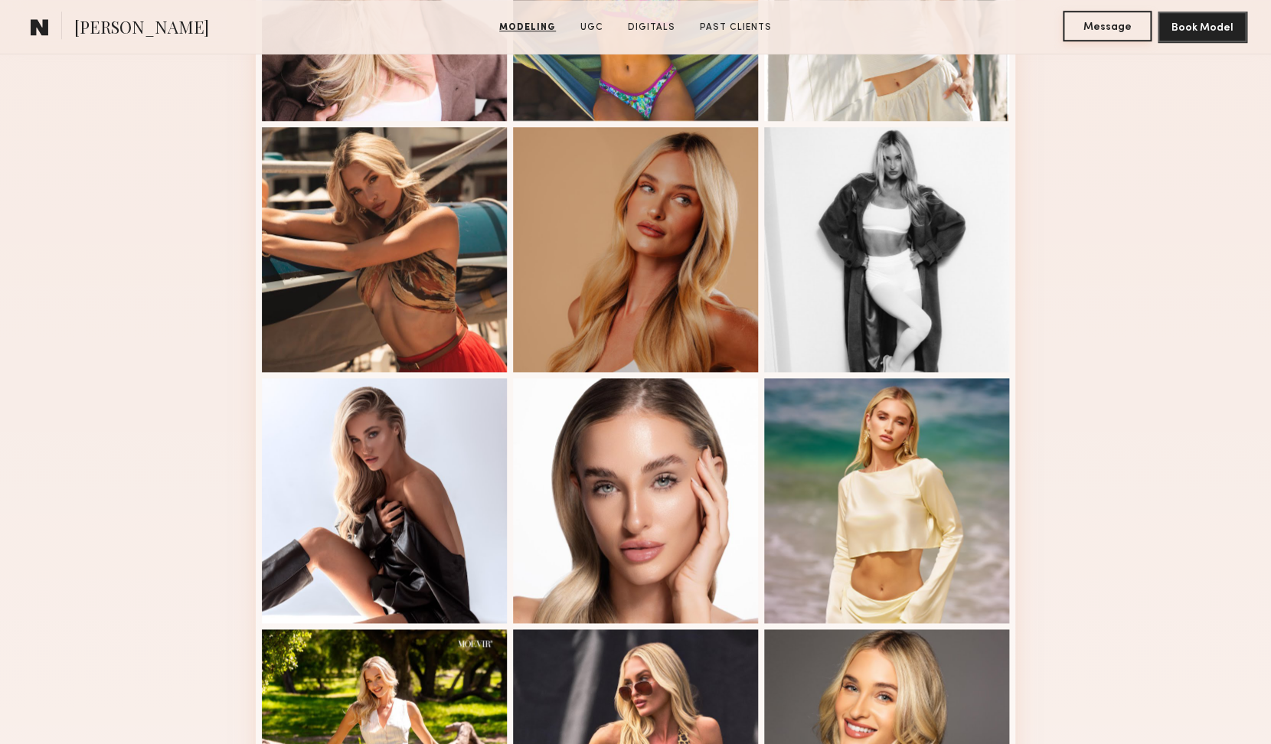
click at [1111, 32] on button "Message" at bounding box center [1106, 26] width 89 height 31
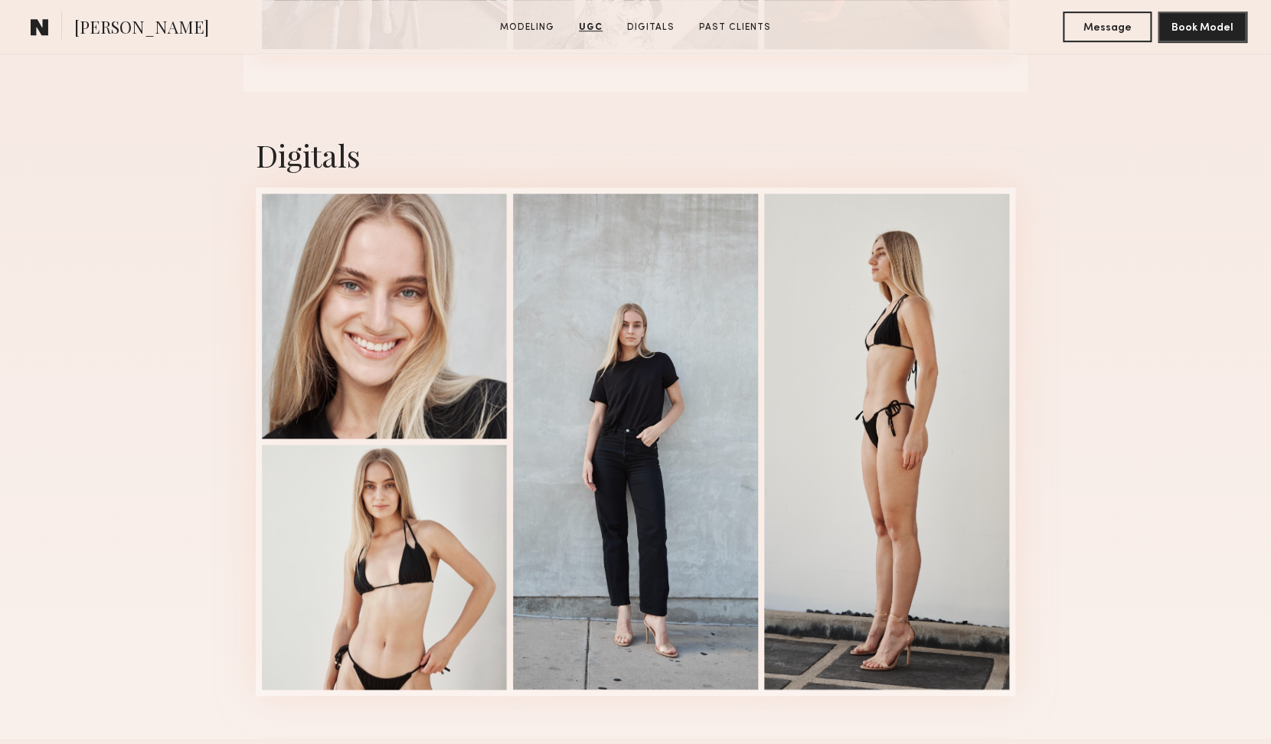
scroll to position [3343, 0]
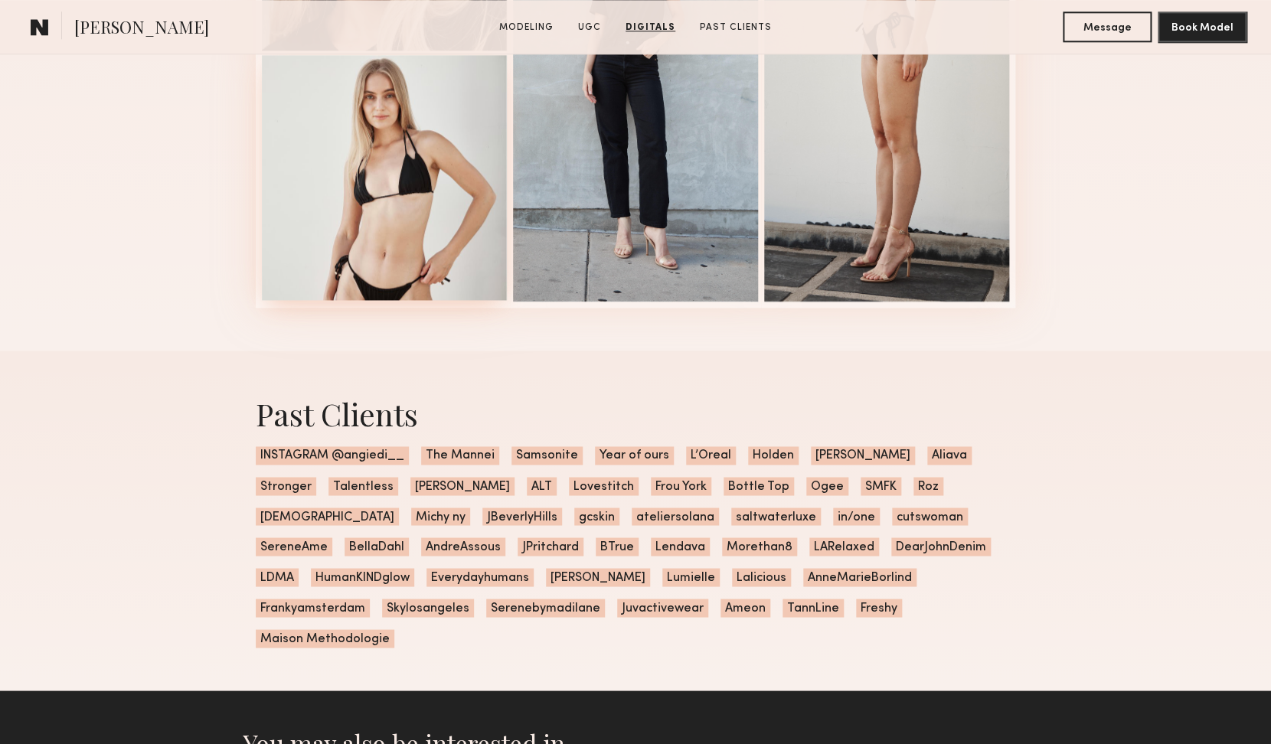
click at [337, 210] on div at bounding box center [384, 177] width 245 height 245
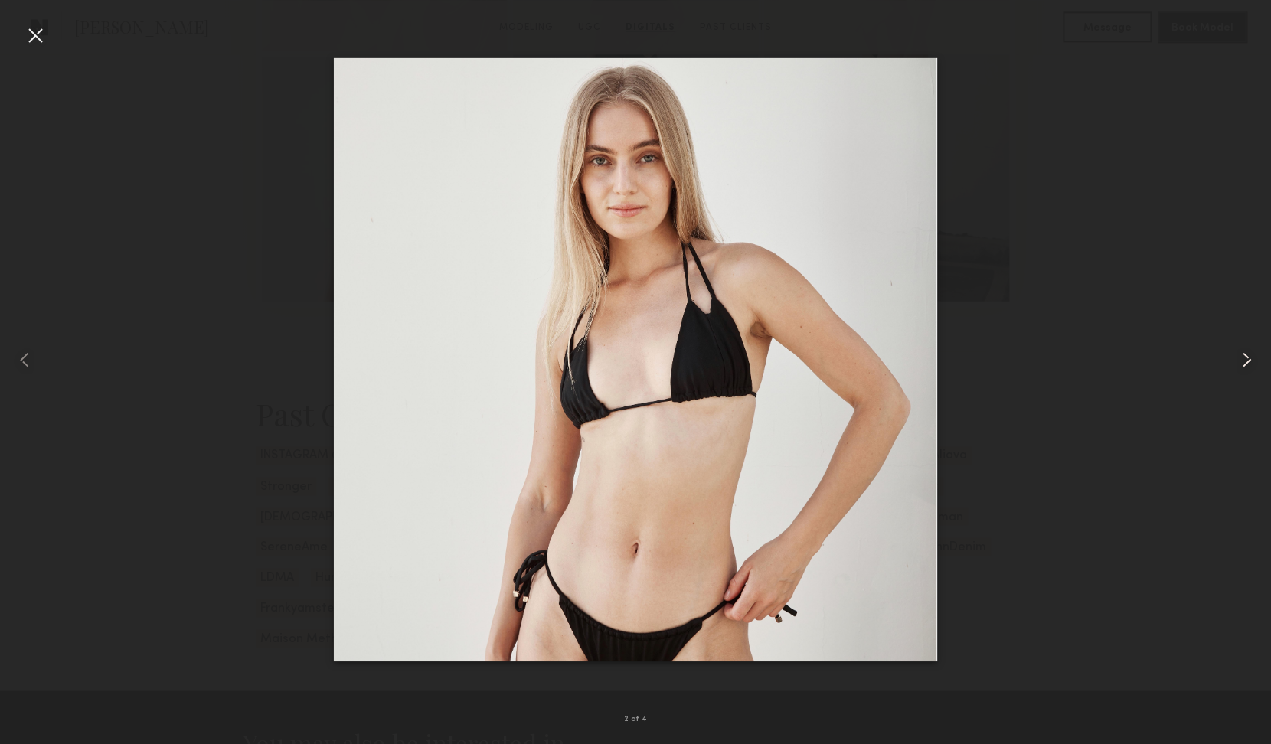
click at [1248, 364] on common-icon at bounding box center [1246, 360] width 24 height 24
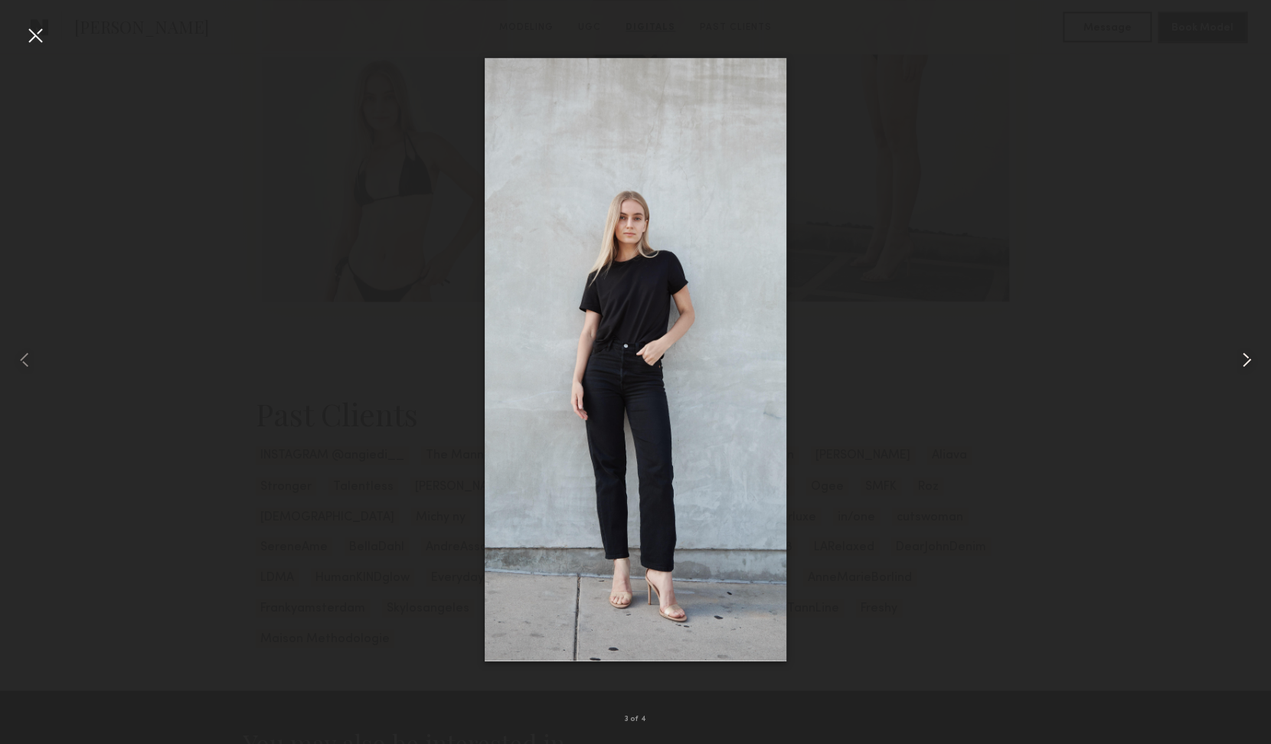
click at [1248, 364] on common-icon at bounding box center [1246, 360] width 24 height 24
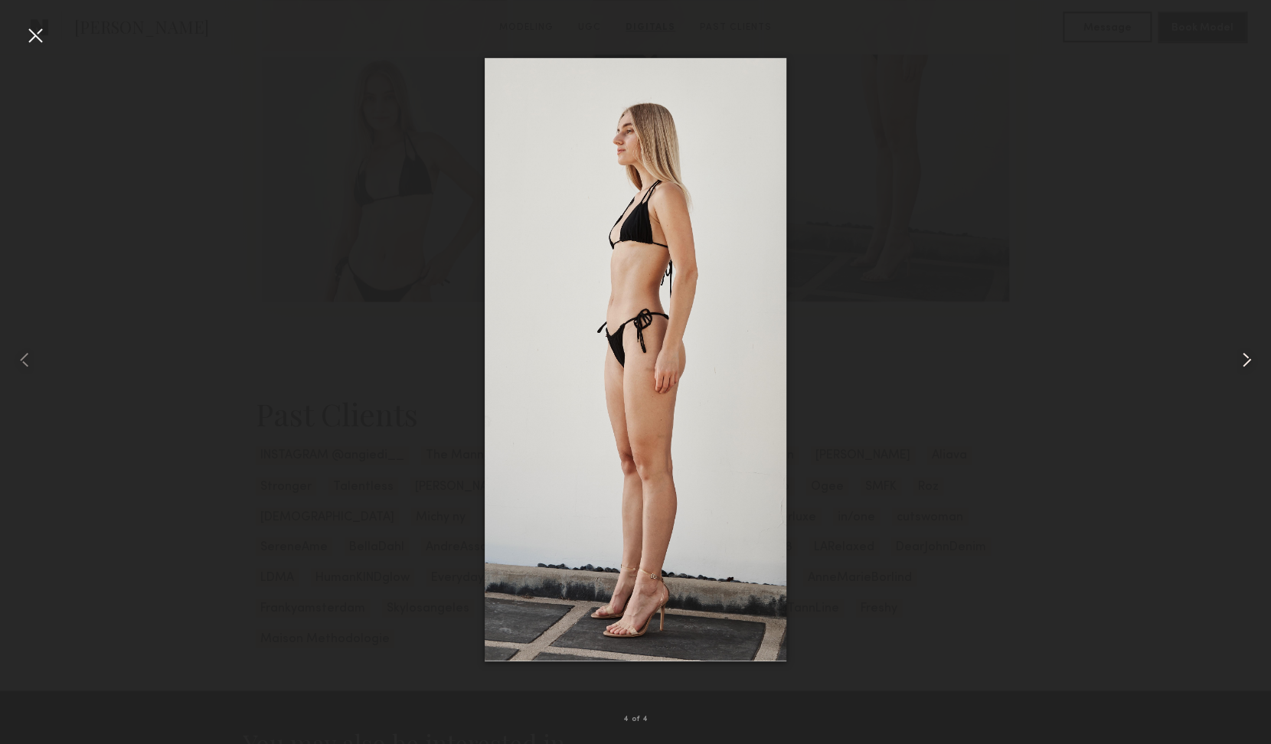
click at [1248, 364] on common-icon at bounding box center [1246, 360] width 24 height 24
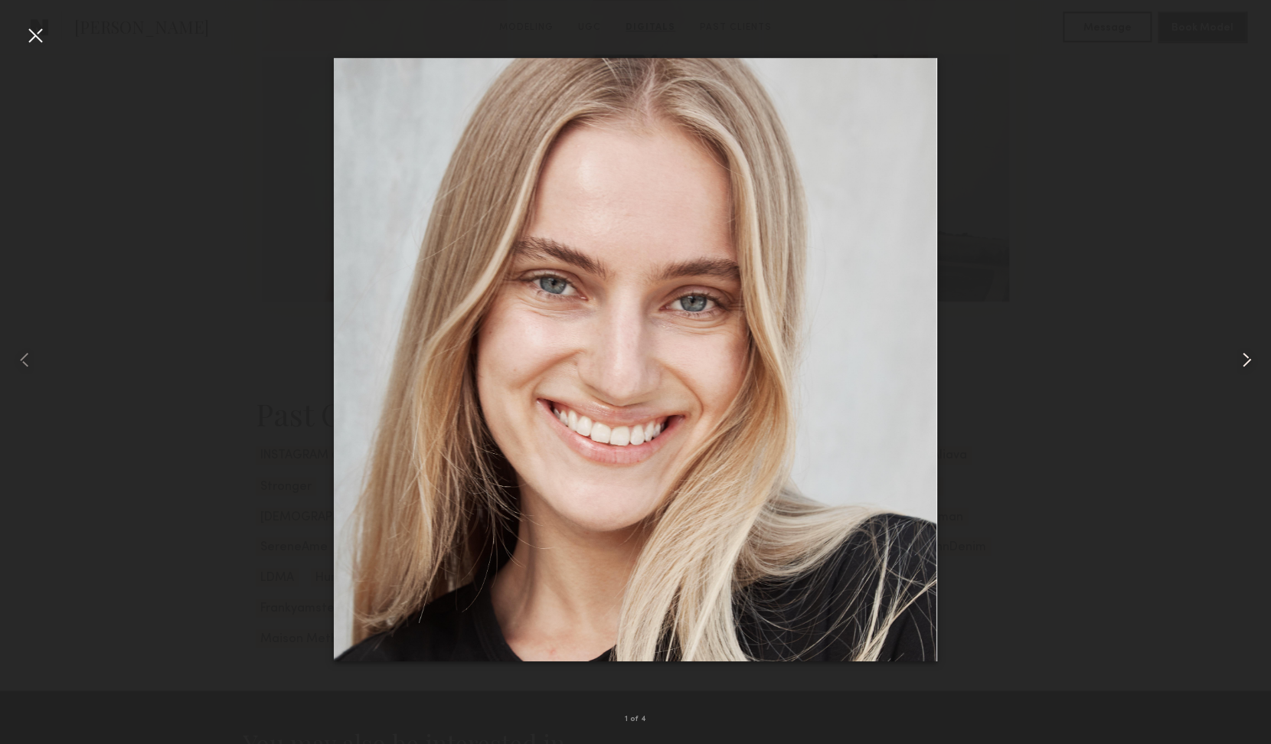
click at [1248, 364] on common-icon at bounding box center [1246, 360] width 24 height 24
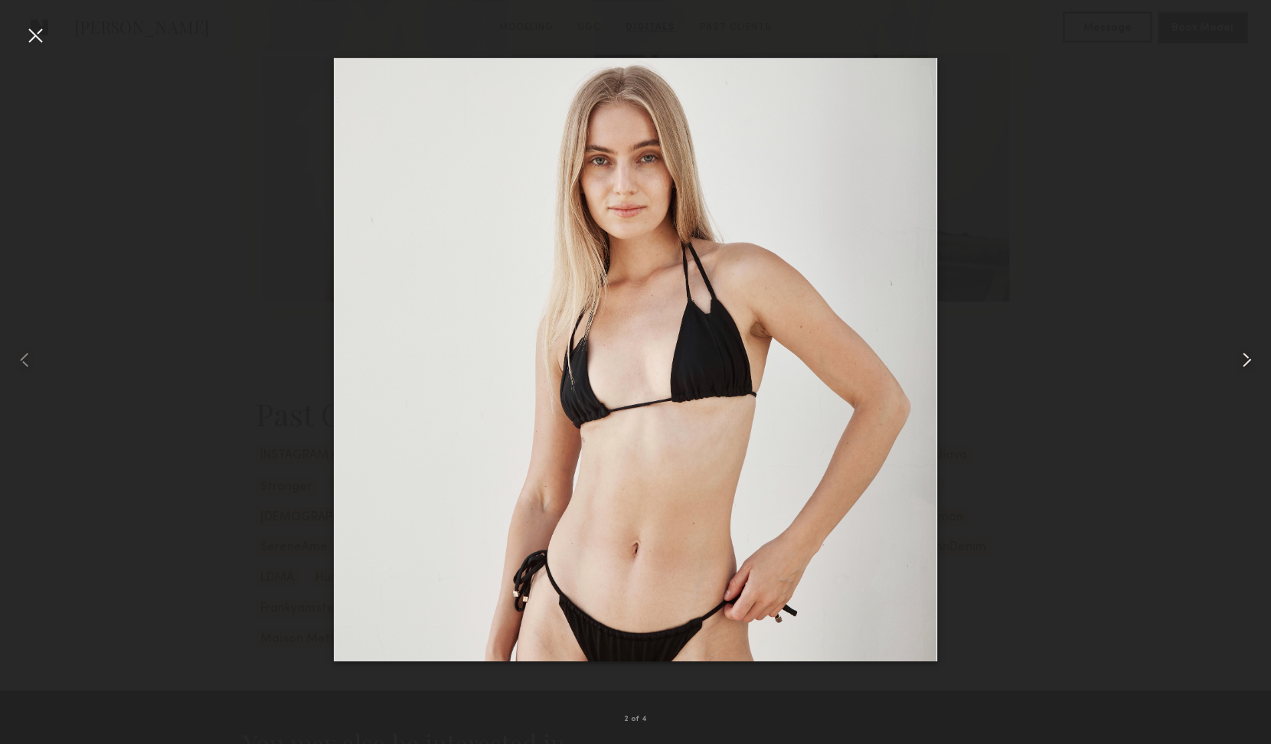
click at [1248, 364] on common-icon at bounding box center [1246, 360] width 24 height 24
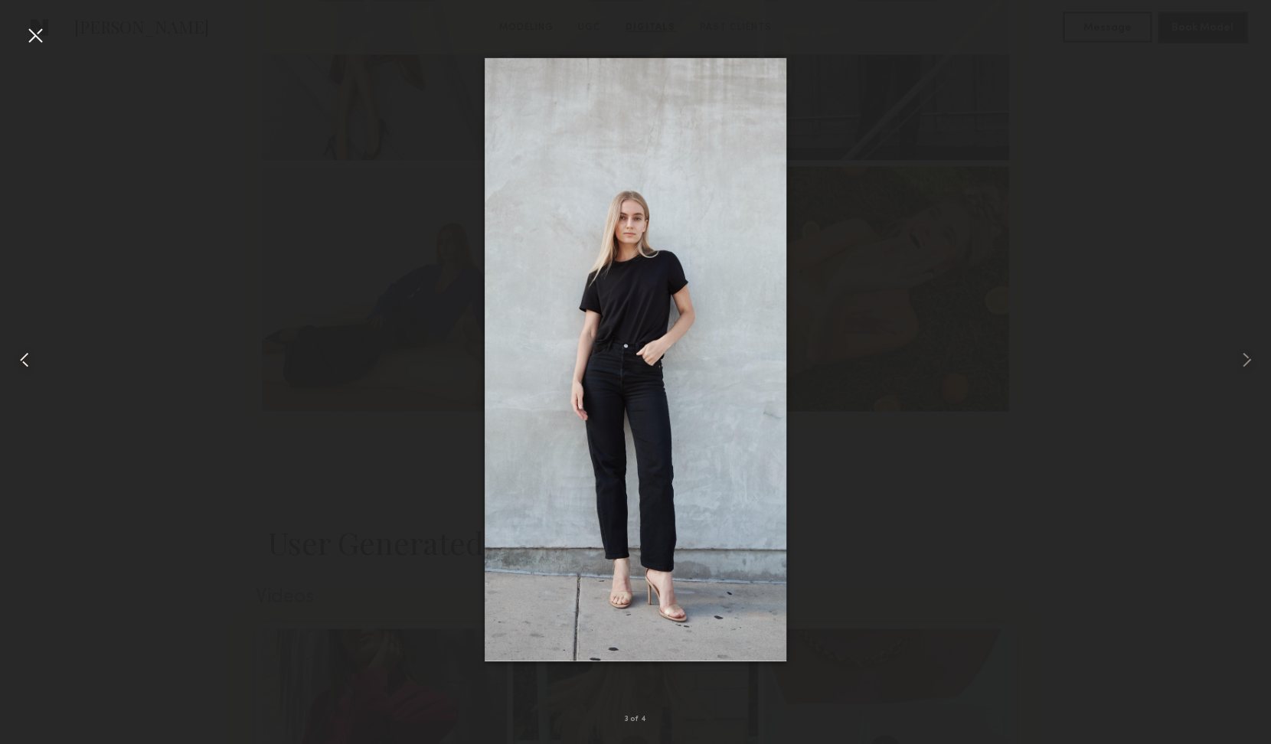
scroll to position [961, 0]
click at [34, 38] on div at bounding box center [35, 35] width 24 height 24
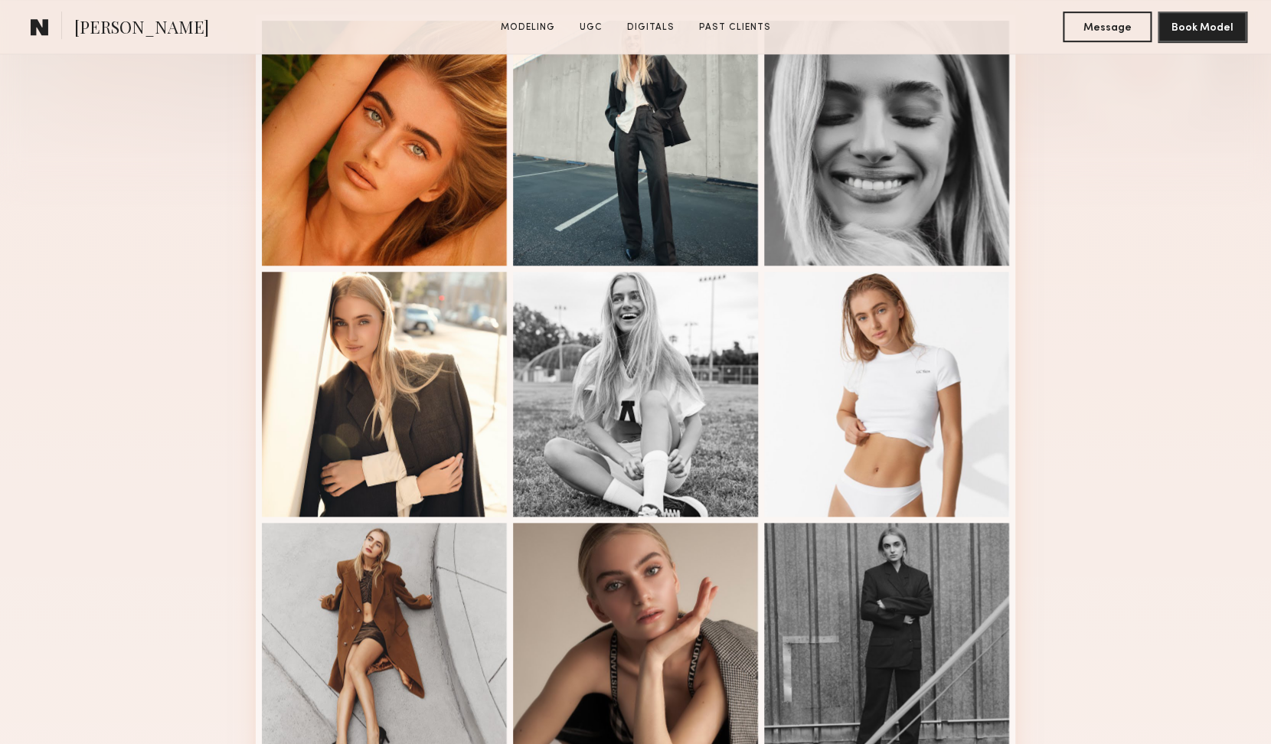
scroll to position [850, 0]
